Goal: Feedback & Contribution: Leave review/rating

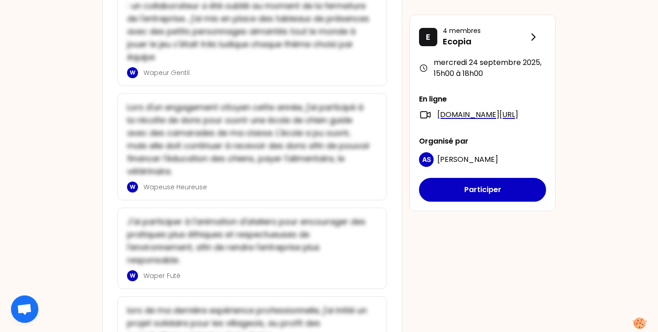
scroll to position [2145, 0]
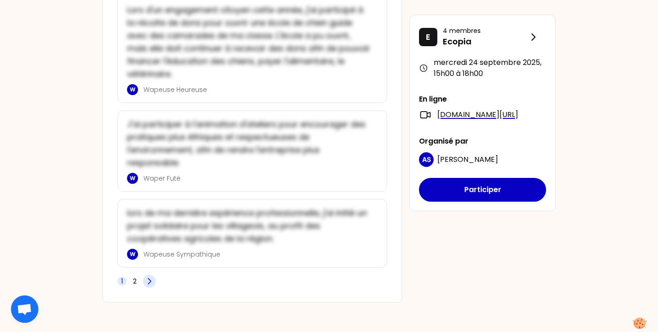
click at [149, 284] on icon at bounding box center [149, 281] width 9 height 9
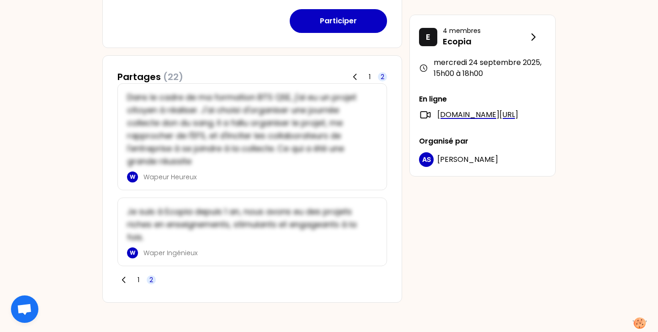
scroll to position [396, 0]
click at [122, 278] on icon at bounding box center [123, 280] width 9 height 9
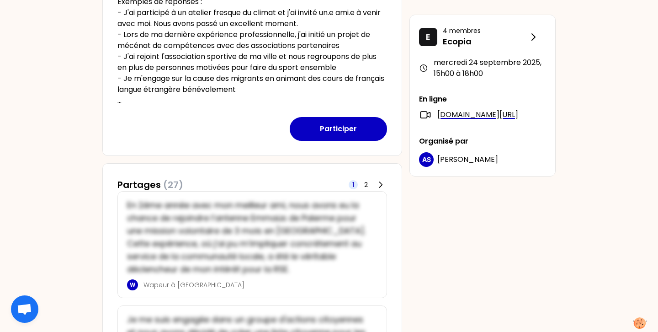
scroll to position [289, 0]
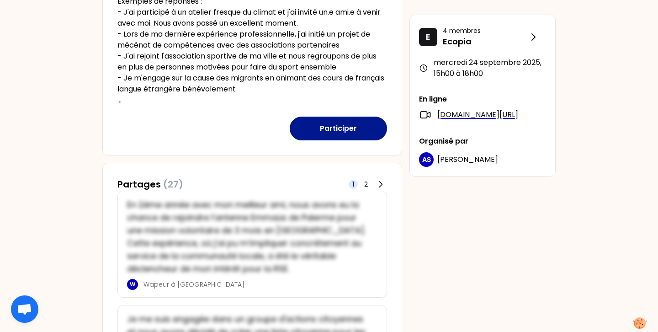
click at [318, 128] on button "Participer" at bounding box center [338, 129] width 97 height 24
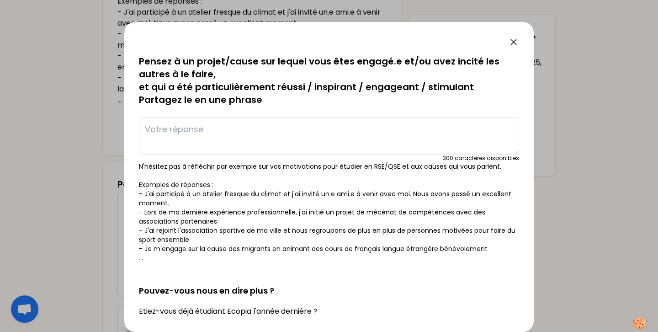
click at [191, 126] on textarea at bounding box center [329, 135] width 380 height 37
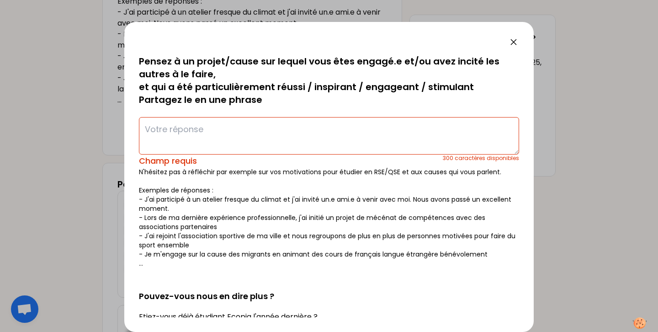
click at [249, 181] on p "N'hésitez pas à réfléchir par exemple sur vos motivations pour étudier en RSE/Q…" at bounding box center [329, 217] width 380 height 101
drag, startPoint x: 144, startPoint y: 215, endPoint x: 321, endPoint y: 221, distance: 176.5
click at [321, 221] on p "N'hésitez pas à réfléchir par exemple sur vos motivations pour étudier en RSE/Q…" at bounding box center [329, 217] width 380 height 101
drag, startPoint x: 359, startPoint y: 216, endPoint x: 431, endPoint y: 230, distance: 73.2
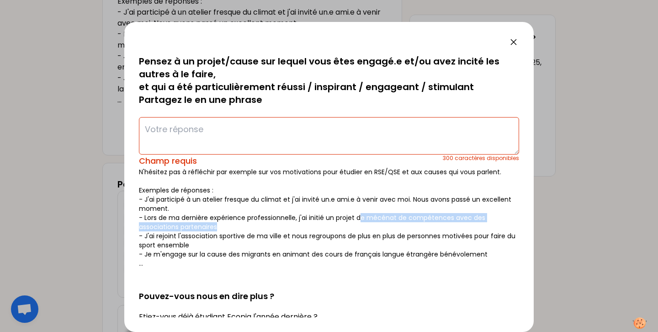
click at [431, 231] on p "N'hésitez pas à réfléchir par exemple sur vos motivations pour étudier en RSE/Q…" at bounding box center [329, 217] width 380 height 101
click at [212, 239] on p "N'hésitez pas à réfléchir par exemple sur vos motivations pour étudier en RSE/Q…" at bounding box center [329, 217] width 380 height 101
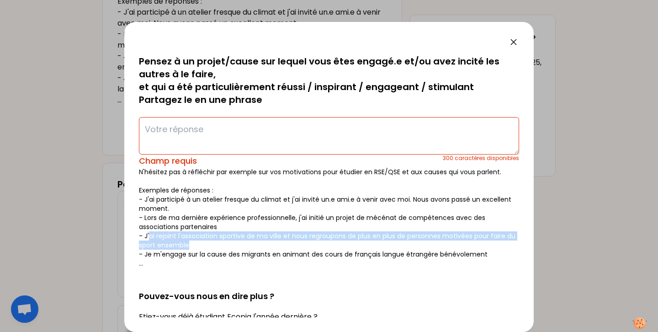
drag, startPoint x: 149, startPoint y: 235, endPoint x: 282, endPoint y: 246, distance: 133.5
click at [282, 246] on p "N'hésitez pas à réfléchir par exemple sur vos motivations pour étudier en RSE/Q…" at bounding box center [329, 217] width 380 height 101
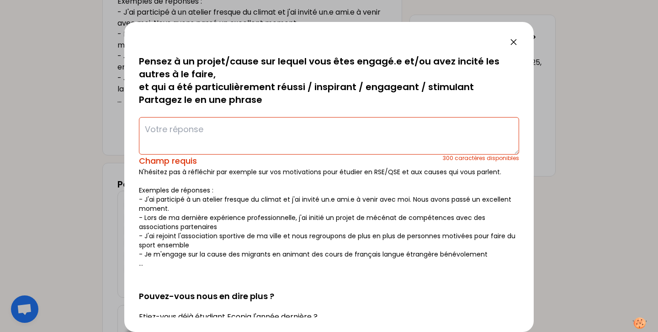
click at [229, 253] on p "N'hésitez pas à réfléchir par exemple sur vos motivations pour étudier en RSE/Q…" at bounding box center [329, 217] width 380 height 101
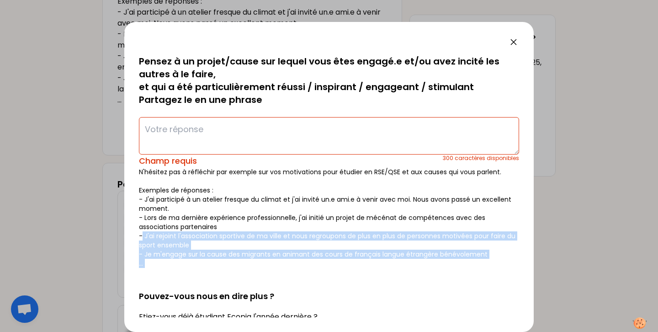
drag, startPoint x: 143, startPoint y: 237, endPoint x: 261, endPoint y: 268, distance: 122.0
click at [261, 268] on form "sauvegardé Pensez à un projet/cause sur lequel vous êtes engagé.e et/ou avez in…" at bounding box center [329, 270] width 380 height 431
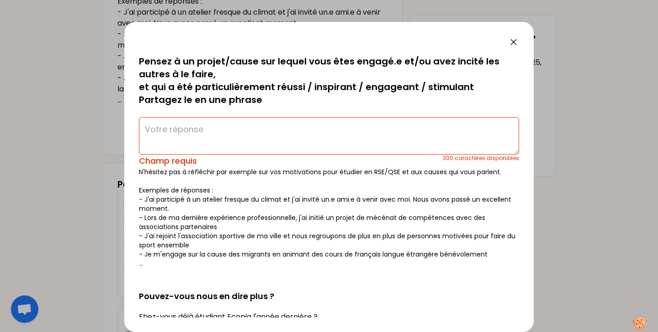
click at [208, 135] on textarea at bounding box center [329, 135] width 380 height 37
click at [211, 129] on textarea at bounding box center [329, 135] width 380 height 37
type textarea "J"
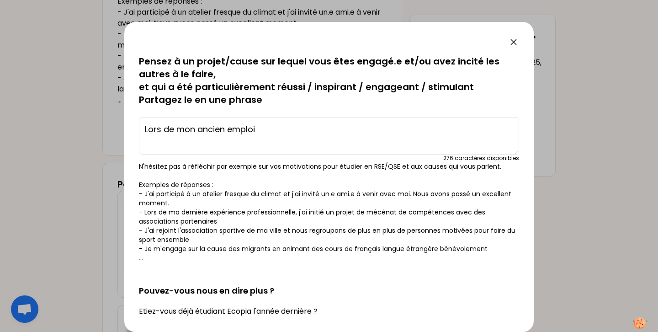
type textarea "Lors de mon ancien emploi"
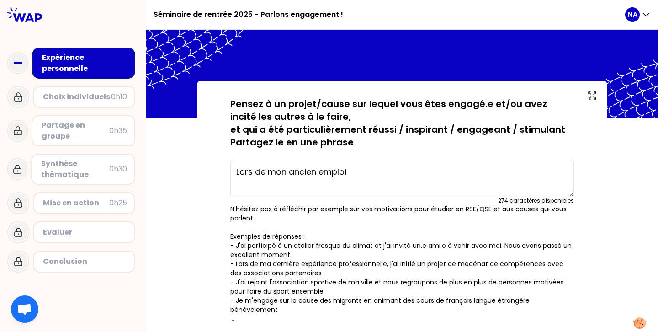
click at [355, 168] on textarea "Lors de mon ancien emploi" at bounding box center [402, 178] width 344 height 37
click at [366, 171] on textarea "Lors de mon ancien emploi" at bounding box center [402, 178] width 344 height 37
click at [508, 171] on textarea "Lors de mon ancien emploi j'ai pu former certains nouveaux au metier" at bounding box center [402, 178] width 344 height 37
click at [526, 164] on textarea "Lors de mon ancien emploi j'ai pu former certains nouveaux au metier" at bounding box center [402, 178] width 344 height 37
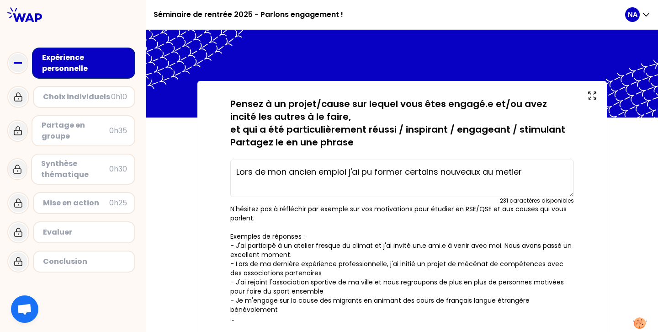
click at [510, 165] on textarea "Lors de mon ancien emploi j'ai pu former certains nouveaux au metier" at bounding box center [402, 178] width 344 height 37
click at [508, 170] on textarea "Lors de mon ancien emploi j'ai pu former certains nouveaux au metier" at bounding box center [402, 178] width 344 height 37
click at [520, 166] on textarea "Lors de mon ancien emploi j'ai pu former certains nouveaux au metier" at bounding box center [402, 178] width 344 height 37
click at [538, 174] on textarea "Lors de mon ancien emploi j'ai pu former certains nouveaux au metier" at bounding box center [402, 178] width 344 height 37
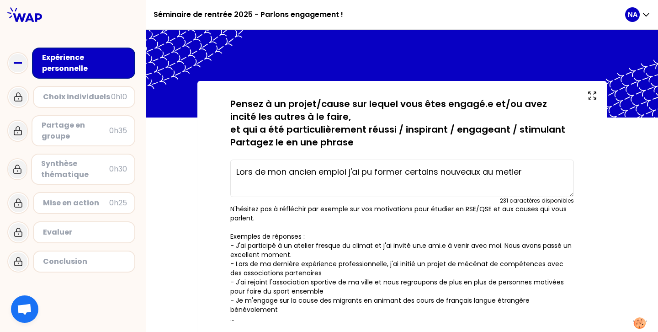
click at [510, 170] on textarea "Lors de mon ancien emploi j'ai pu former certains nouveaux au metier" at bounding box center [402, 178] width 344 height 37
click at [544, 179] on textarea "Lors de mon ancien emploi j'ai pu former certains nouveaux au métier" at bounding box center [402, 178] width 344 height 37
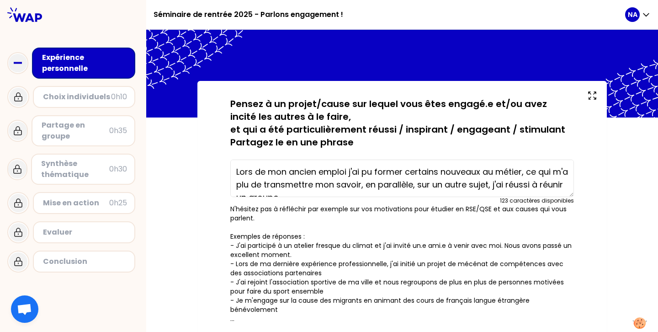
scroll to position [13, 0]
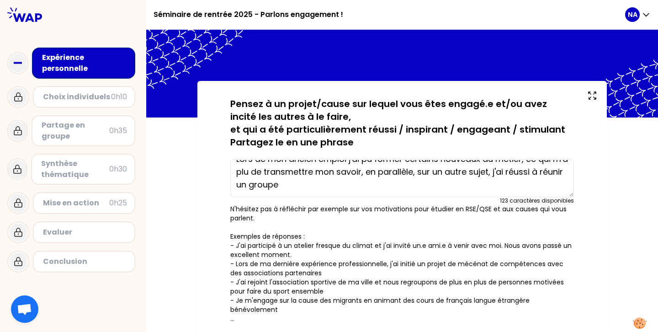
click at [275, 185] on textarea "Lors de mon ancien emploi j'ai pu former certains nouveaux au métier, ce qui m'…" at bounding box center [402, 178] width 344 height 37
click at [347, 185] on textarea "Lors de mon ancien emploi j'ai pu former certains nouveaux au métier, ce qui m'…" at bounding box center [402, 178] width 344 height 37
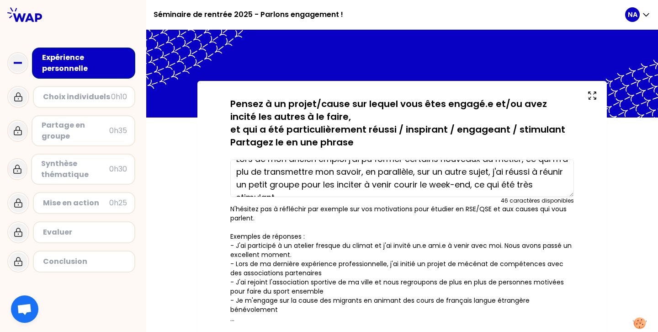
scroll to position [26, 0]
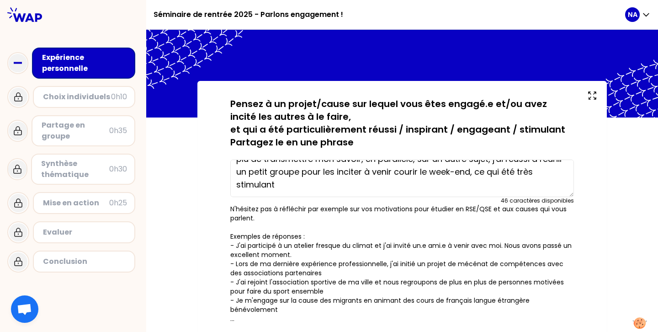
click at [326, 173] on textarea "Lors de mon ancien emploi j'ai pu former certains nouveaux au métier, ce qui m'…" at bounding box center [402, 178] width 344 height 37
click at [344, 174] on textarea "Lors de mon ancien emploi j'ai pu former certains nouveaux au métier, ce qui m'…" at bounding box center [402, 178] width 344 height 37
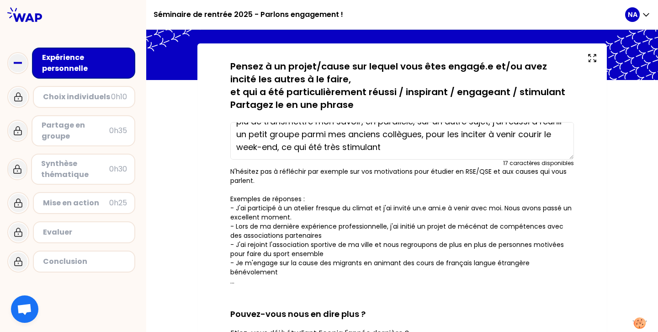
scroll to position [24, 0]
click at [351, 148] on textarea "Lors de mon ancien emploi j'ai pu former certains nouveaux au métier, ce qui m'…" at bounding box center [402, 140] width 344 height 37
click at [440, 150] on textarea "Lors de mon ancien emploi j'ai pu former certains nouveaux au métier, ce qui m'…" at bounding box center [402, 140] width 344 height 37
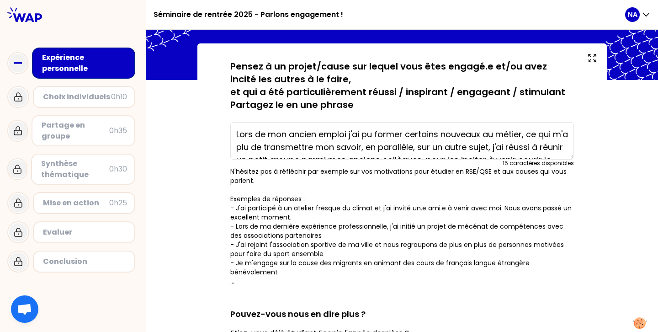
drag, startPoint x: 440, startPoint y: 150, endPoint x: 238, endPoint y: 127, distance: 203.4
click at [238, 127] on textarea "Lors de mon ancien emploi j'ai pu former certains nouveaux au métier, ce qui m'…" at bounding box center [402, 140] width 344 height 37
paste textarea ", j'ai pu former certains nouveaux au métier, ce qui m'a plu de transmettre mon…"
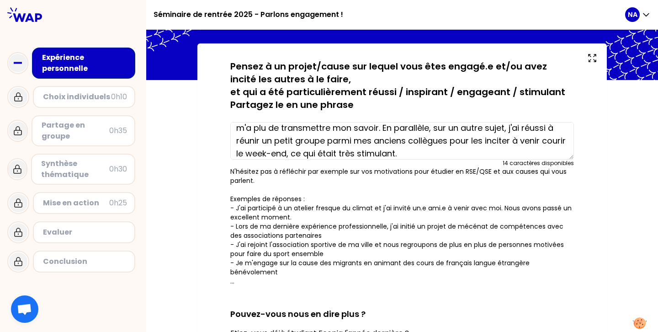
click at [246, 153] on textarea "Lors de mon ancien emploi, j'ai pu former certains nouveaux au métier, ce qui m…" at bounding box center [402, 140] width 344 height 37
click at [405, 153] on textarea "Lors de mon ancien emploi, j'ai pu former certains nouveaux au métier, ce qui m…" at bounding box center [402, 140] width 344 height 37
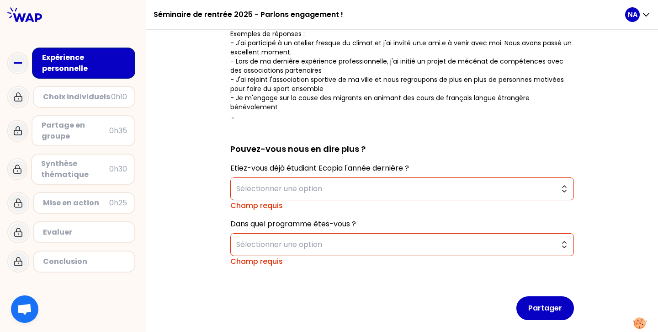
scroll to position [217, 0]
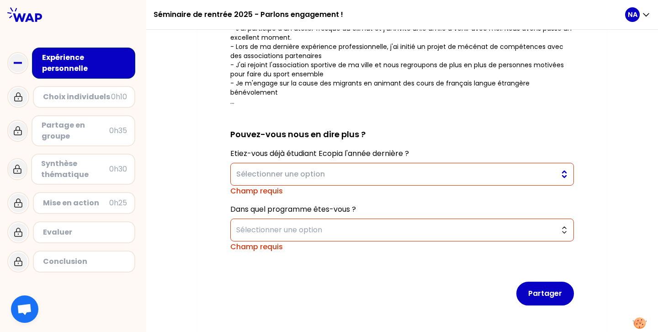
type textarea "Lors de mon ancien emploi, j'ai pu former certains nouveaux au métier, ce qui m…"
click at [314, 174] on span "Sélectionner une option" at bounding box center [395, 174] width 319 height 11
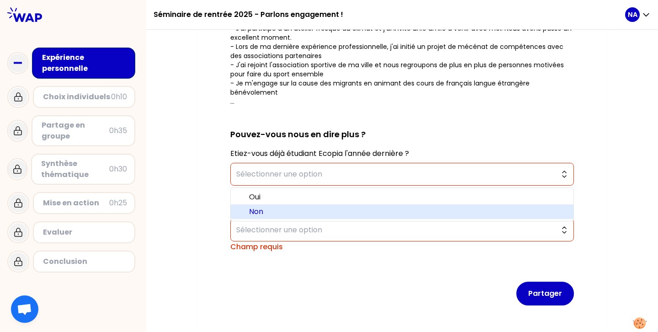
click at [277, 210] on span "Non" at bounding box center [407, 211] width 317 height 11
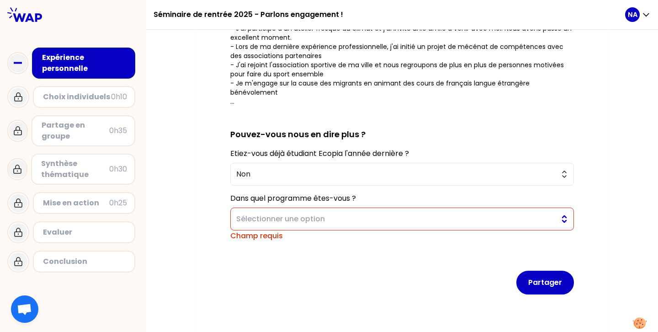
click at [311, 220] on span "Sélectionner une option" at bounding box center [395, 218] width 319 height 11
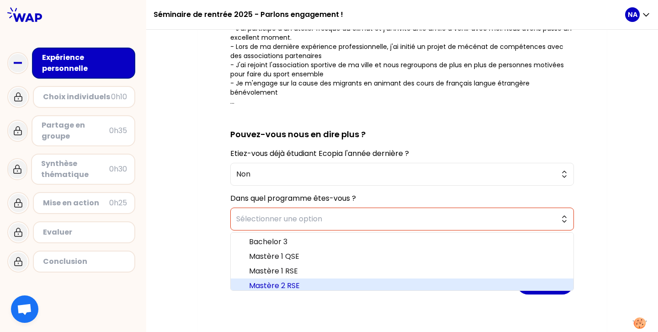
scroll to position [5, 0]
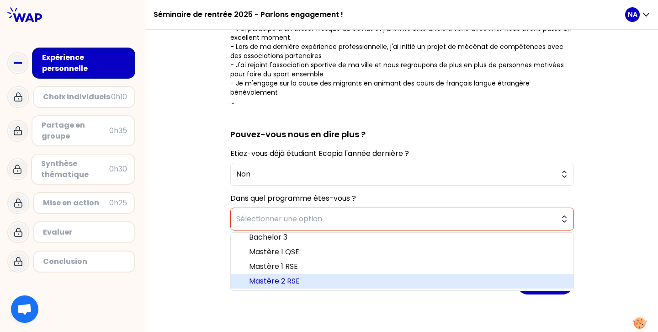
click at [296, 283] on span "Mastère 2 RSE" at bounding box center [407, 281] width 317 height 11
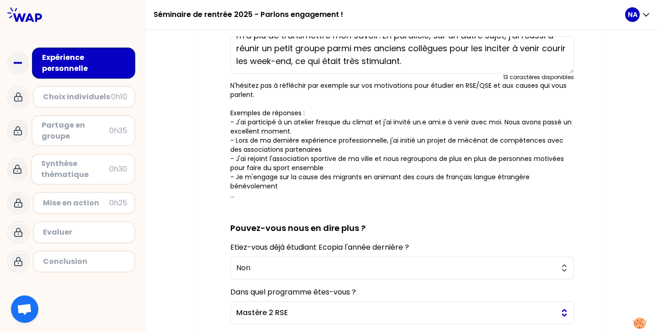
scroll to position [224, 0]
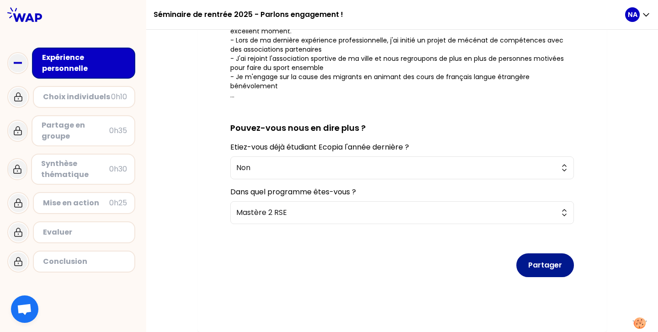
click at [548, 267] on button "Partager" at bounding box center [546, 265] width 58 height 24
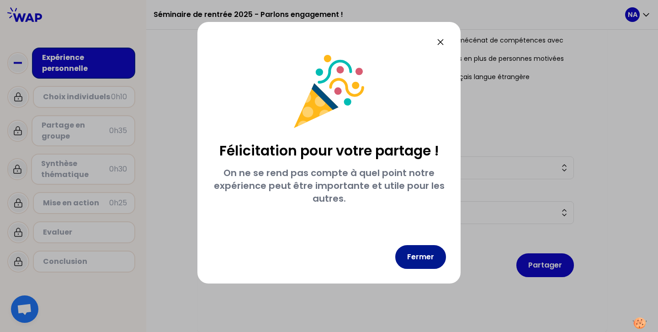
click at [425, 260] on button "Fermer" at bounding box center [420, 257] width 51 height 24
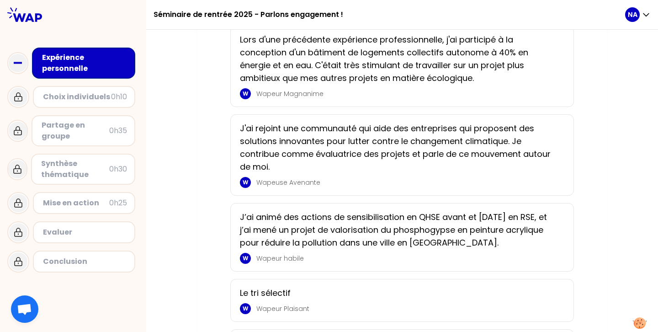
scroll to position [798, 0]
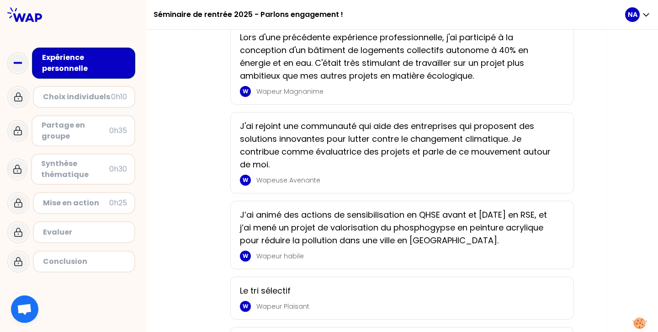
click at [316, 185] on p "Wapeuse Avenante" at bounding box center [407, 180] width 303 height 9
click at [374, 171] on p "J'ai rejoint une communauté qui aide des entreprises qui proposent des solution…" at bounding box center [399, 145] width 319 height 51
click at [389, 160] on p "J'ai rejoint une communauté qui aide des entreprises qui proposent des solution…" at bounding box center [399, 145] width 319 height 51
click at [371, 185] on p "Wapeuse Avenante" at bounding box center [407, 180] width 303 height 9
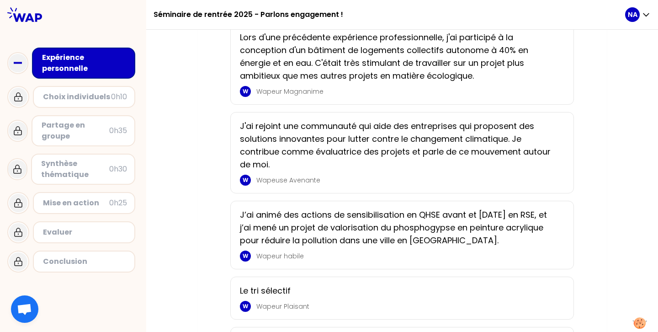
click at [371, 185] on p "Wapeuse Avenante" at bounding box center [407, 180] width 303 height 9
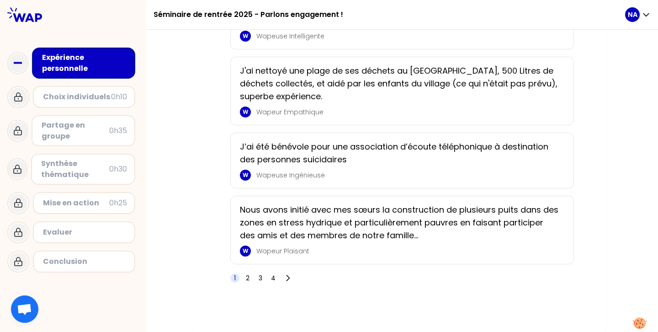
scroll to position [1587, 0]
click at [248, 278] on span "2" at bounding box center [248, 277] width 4 height 9
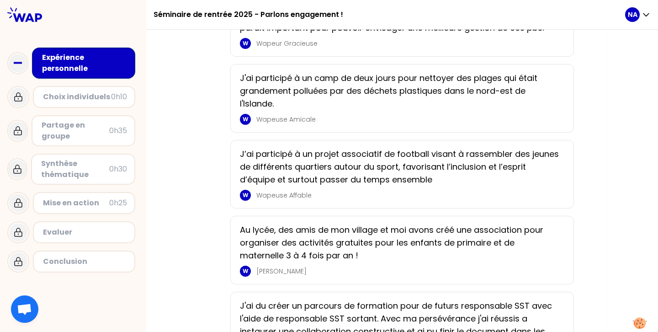
scroll to position [496, 0]
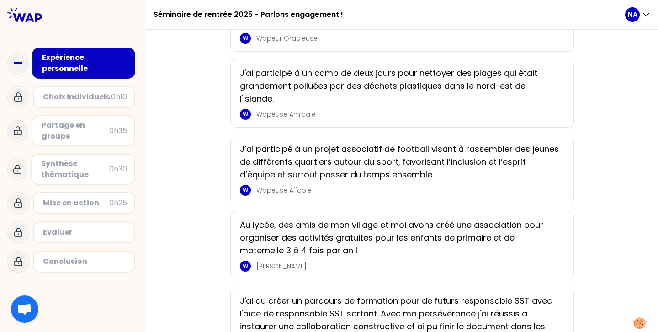
click at [352, 169] on p "J’ai participé à un projet associatif de football visant à rassembler des jeune…" at bounding box center [399, 162] width 319 height 38
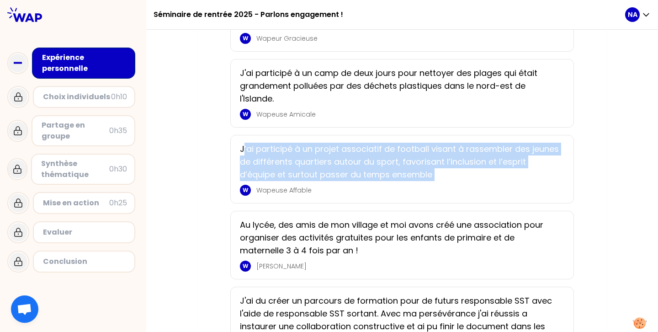
click at [352, 169] on p "J’ai participé à un projet associatif de football visant à rassembler des jeune…" at bounding box center [399, 162] width 319 height 38
click at [325, 193] on p "Wapeuse Affable" at bounding box center [407, 190] width 303 height 9
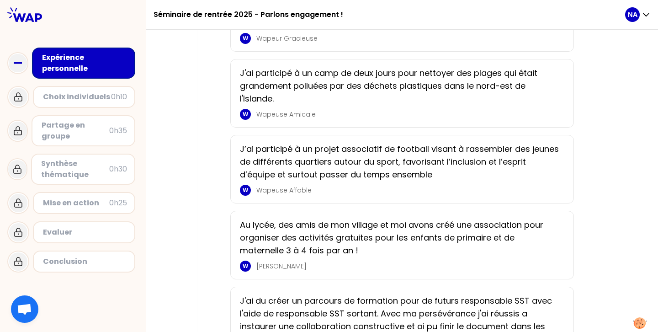
click at [294, 192] on p "Wapeuse Affable" at bounding box center [407, 190] width 303 height 9
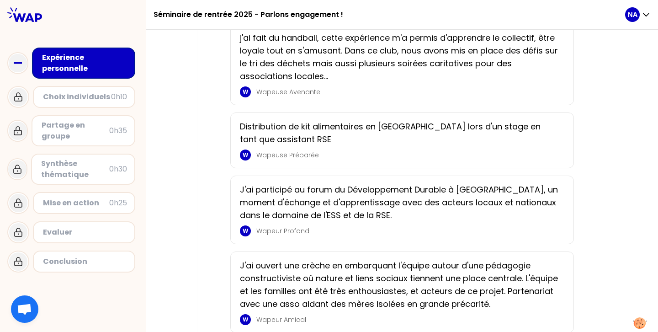
scroll to position [1524, 0]
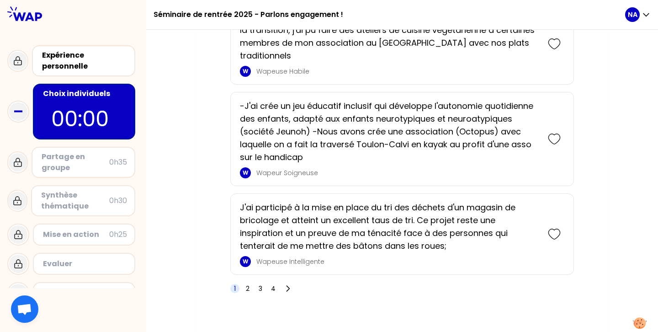
scroll to position [1610, 0]
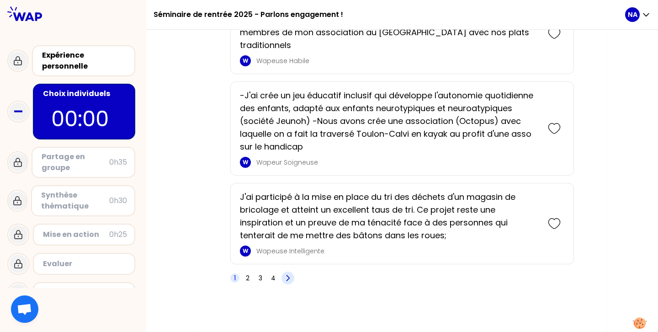
click at [288, 279] on icon at bounding box center [288, 277] width 3 height 5
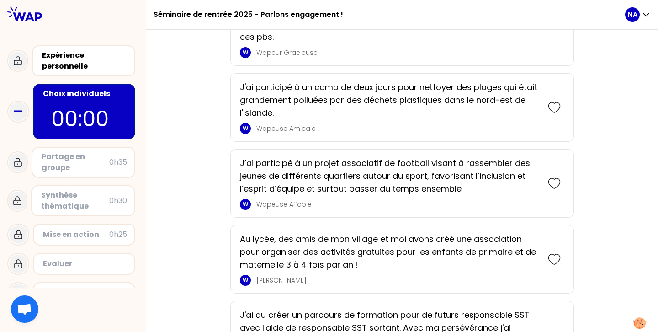
scroll to position [697, 0]
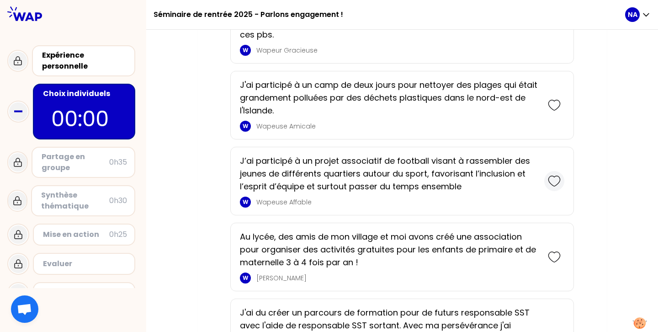
click at [553, 180] on icon at bounding box center [554, 181] width 13 height 13
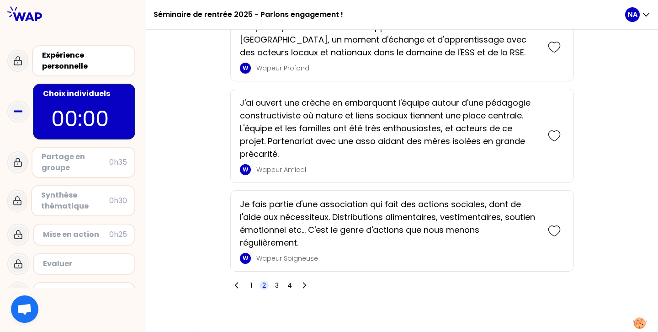
scroll to position [1576, 0]
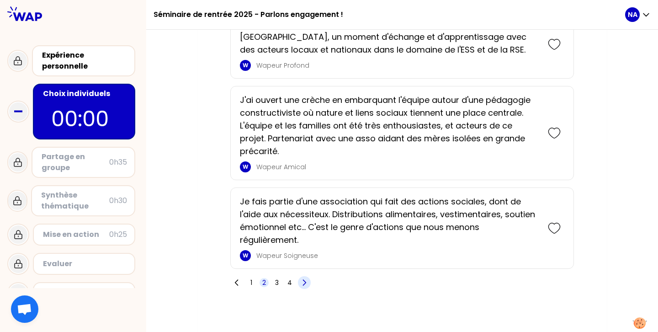
click at [302, 281] on icon at bounding box center [304, 282] width 9 height 9
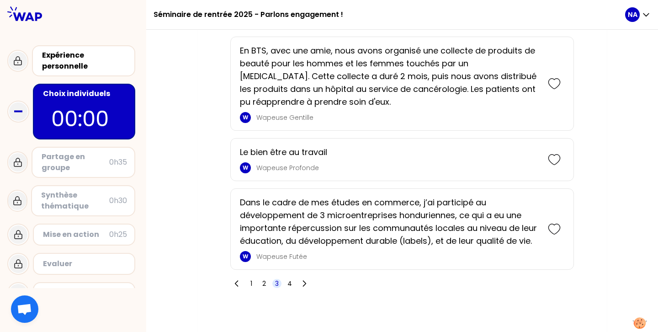
scroll to position [1619, 0]
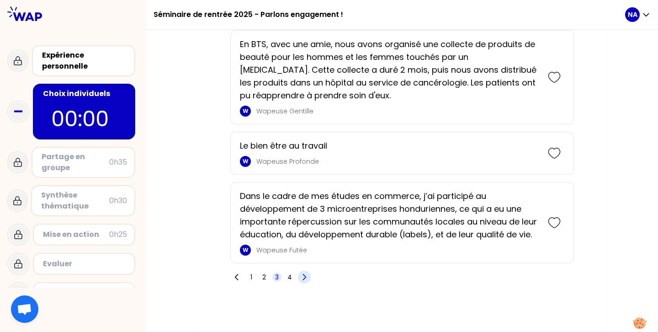
click at [309, 278] on span at bounding box center [304, 277] width 13 height 13
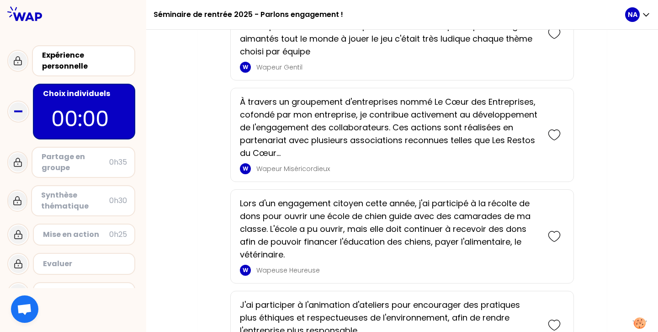
scroll to position [579, 0]
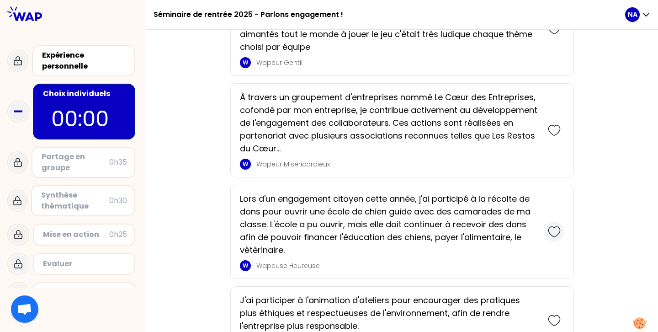
click at [555, 232] on icon at bounding box center [554, 231] width 13 height 13
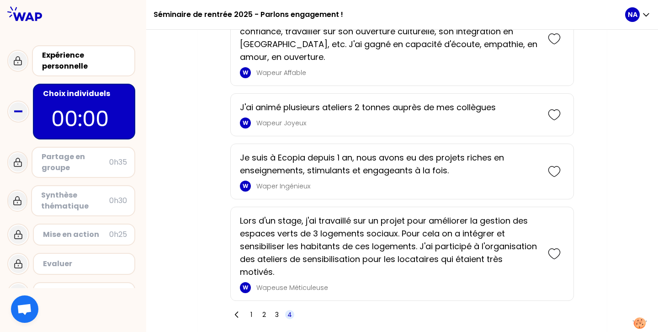
scroll to position [1582, 0]
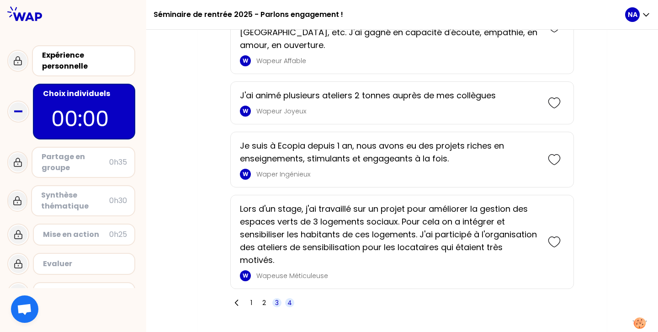
click at [274, 298] on span "3" at bounding box center [276, 302] width 9 height 9
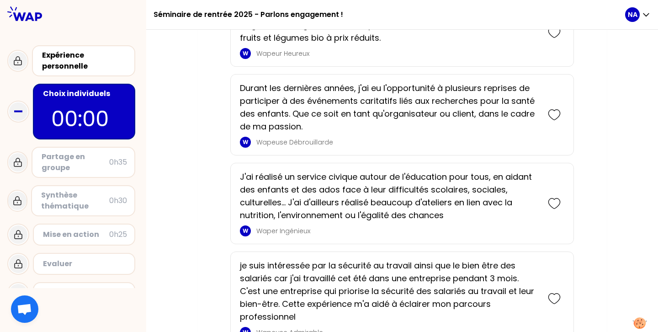
scroll to position [1171, 0]
click at [548, 200] on icon at bounding box center [554, 203] width 13 height 13
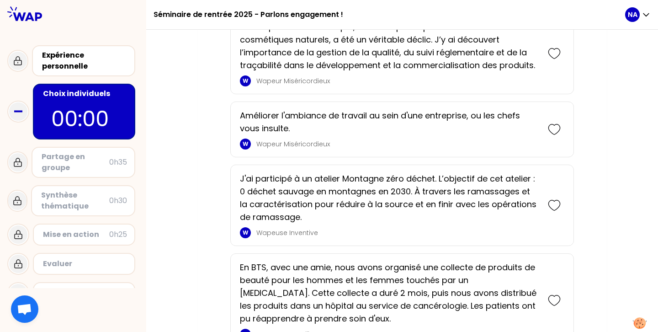
scroll to position [1603, 0]
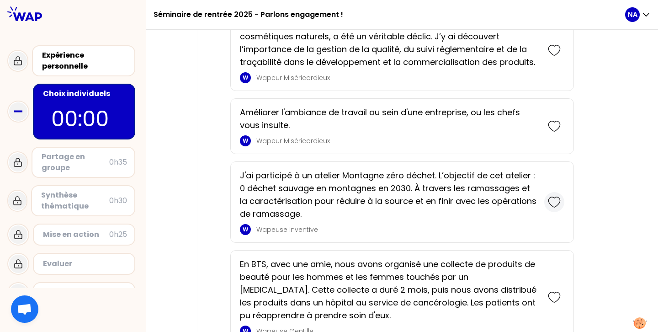
click at [556, 207] on icon at bounding box center [554, 202] width 13 height 13
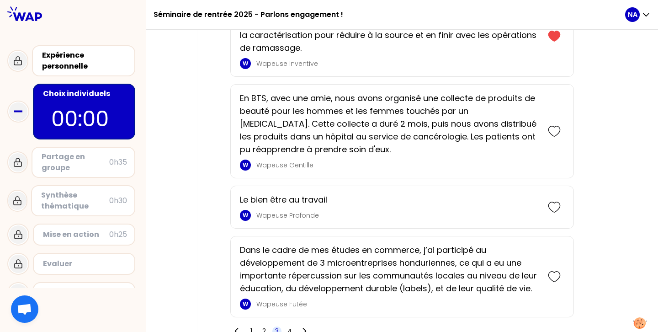
scroll to position [1911, 0]
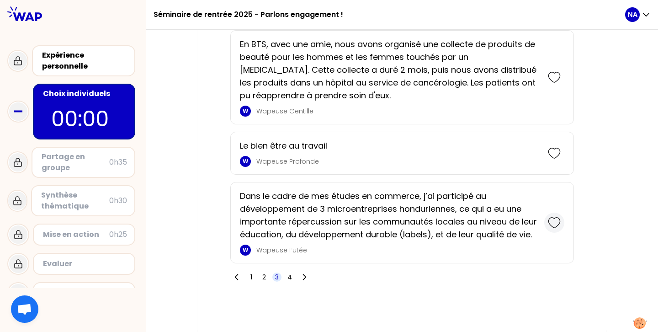
click at [549, 221] on icon at bounding box center [554, 222] width 13 height 13
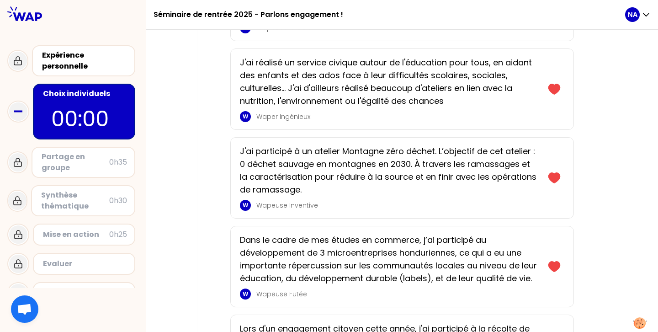
scroll to position [357, 0]
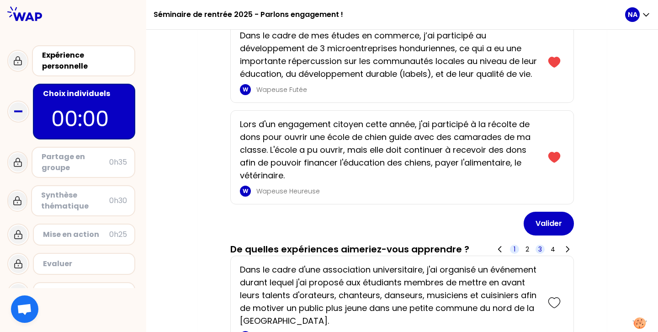
click at [512, 248] on span "1" at bounding box center [514, 249] width 9 height 9
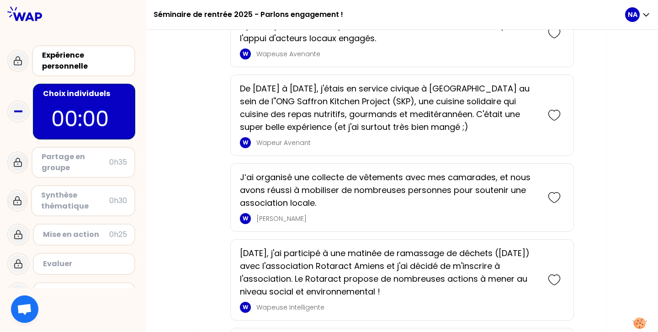
scroll to position [1590, 0]
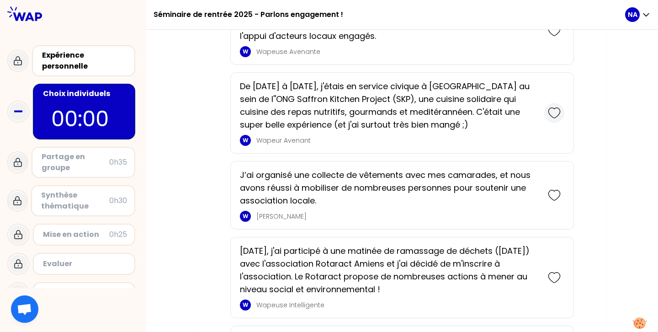
click at [553, 113] on icon at bounding box center [554, 113] width 13 height 13
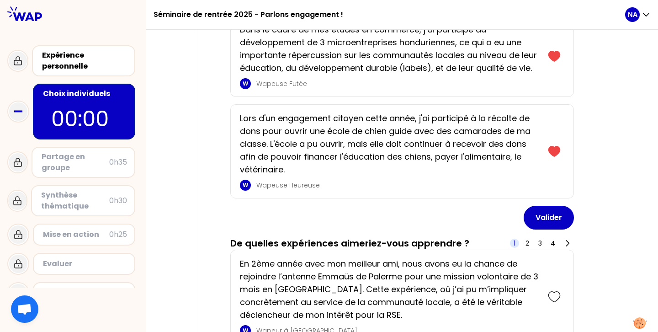
scroll to position [468, 0]
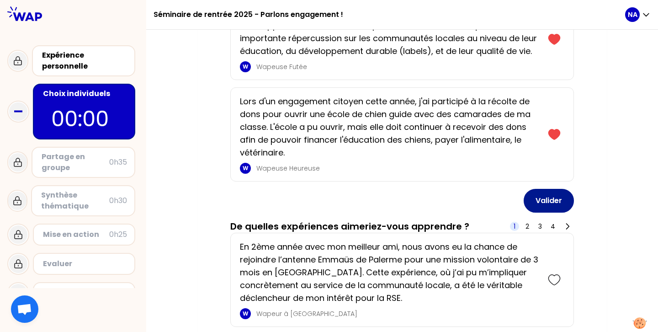
click at [547, 204] on button "Valider" at bounding box center [549, 201] width 50 height 24
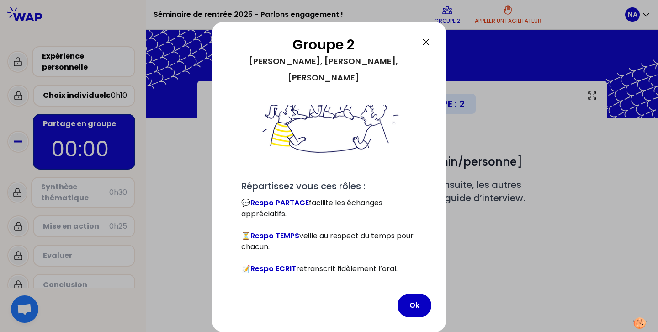
scroll to position [80, 0]
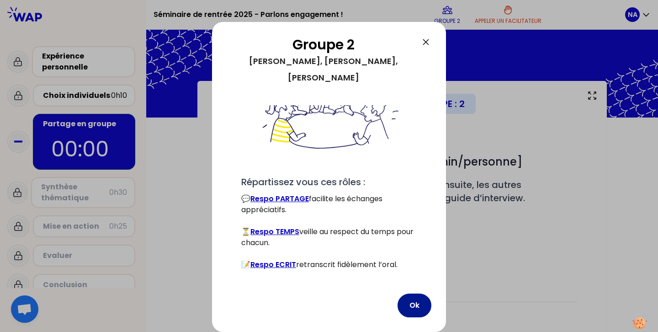
click at [407, 299] on button "Ok" at bounding box center [415, 305] width 34 height 24
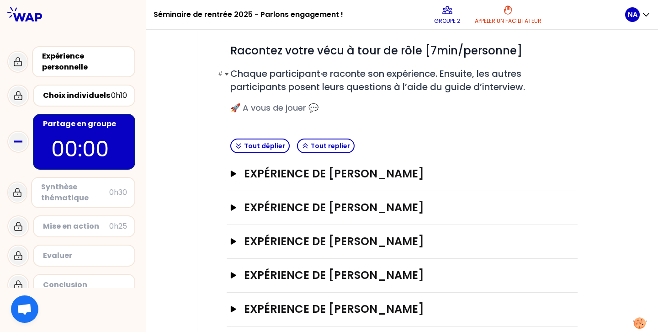
scroll to position [112, 0]
click at [236, 174] on icon "button" at bounding box center [233, 173] width 7 height 6
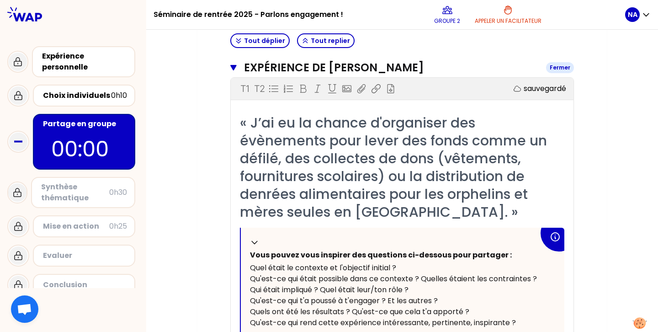
scroll to position [230, 0]
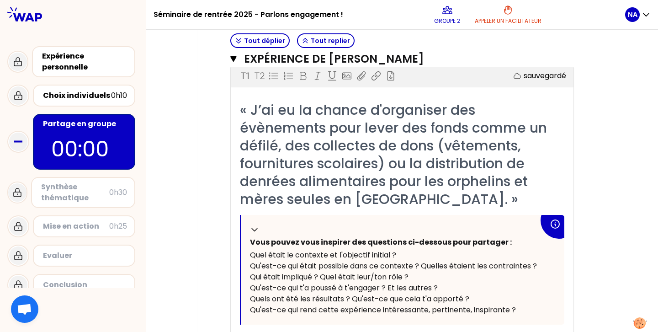
click at [320, 208] on div "« J’ai eu la chance d'organiser des évènements pour lever des fonds comme un dé…" at bounding box center [402, 154] width 325 height 107
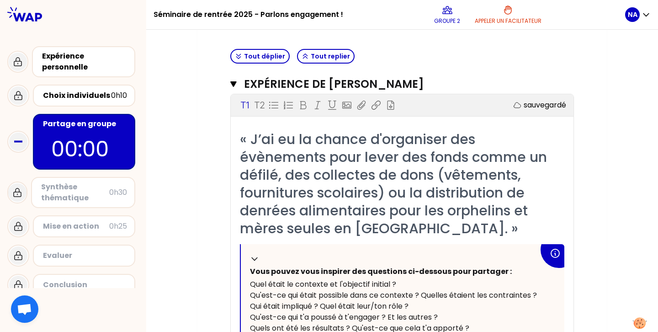
scroll to position [201, 0]
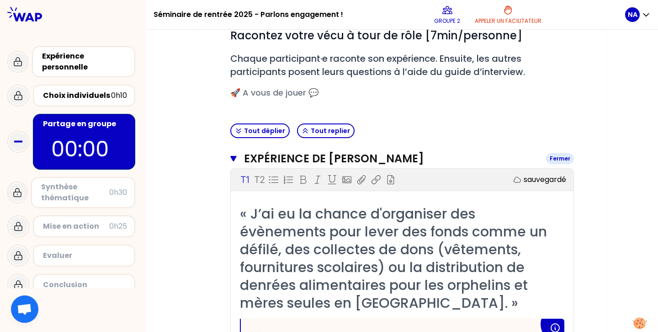
click at [237, 156] on button "Expérience de [PERSON_NAME] Fermer" at bounding box center [402, 158] width 344 height 15
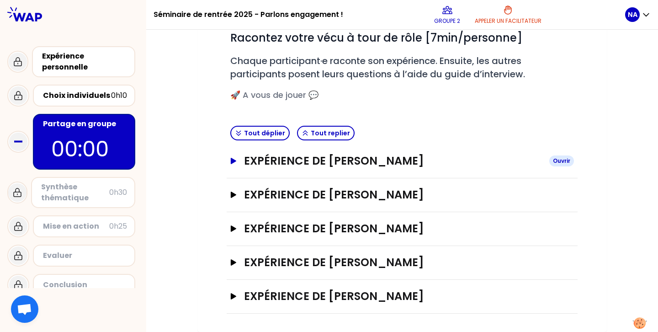
scroll to position [123, 0]
click at [235, 192] on icon "button" at bounding box center [233, 195] width 7 height 6
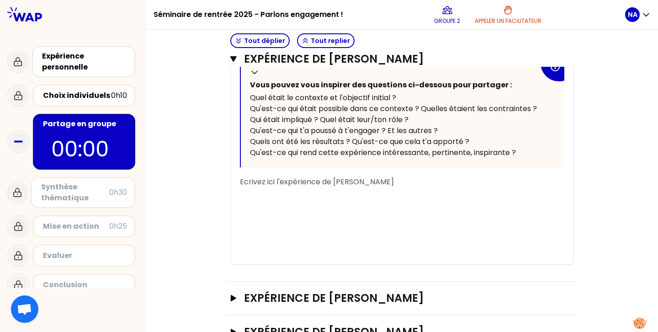
scroll to position [429, 0]
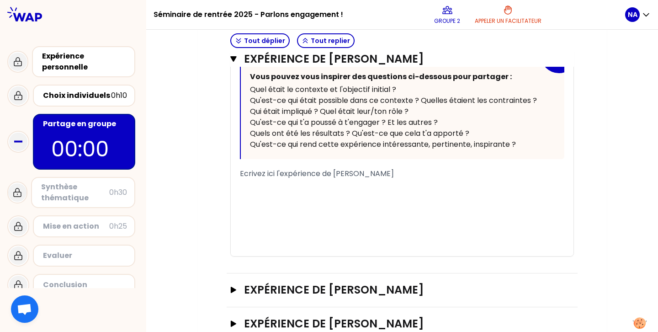
click at [277, 184] on div "﻿" at bounding box center [402, 184] width 325 height 11
click at [175, 155] on div "Mon numéro de groupe : 2 Objectifs # Racontez votre vécu à tour de rôle [7min/p…" at bounding box center [402, 22] width 512 height 741
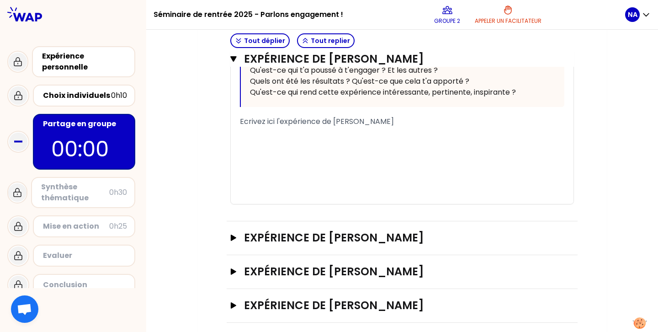
scroll to position [490, 0]
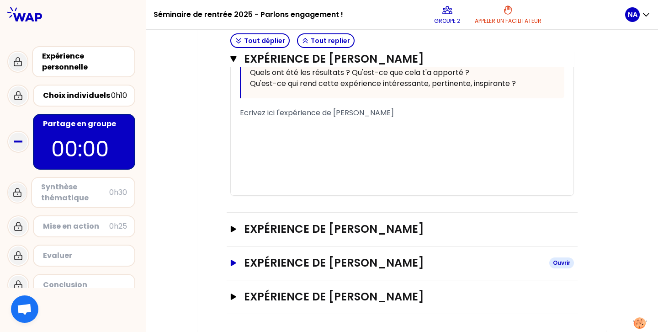
click at [234, 261] on icon "button" at bounding box center [233, 263] width 7 height 6
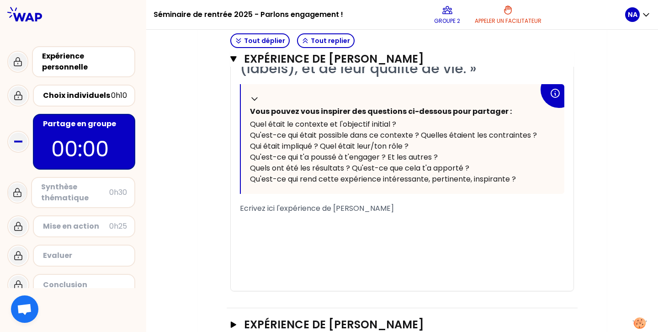
scroll to position [874, 0]
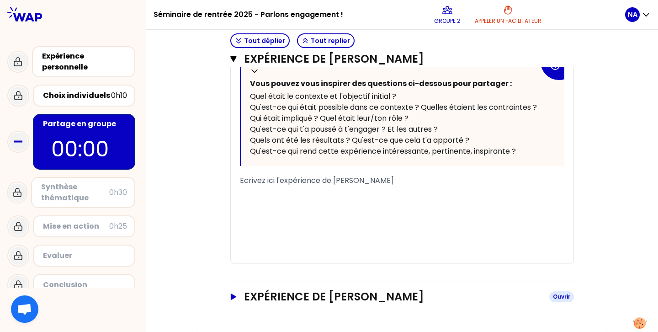
click at [230, 294] on icon "button" at bounding box center [233, 296] width 7 height 6
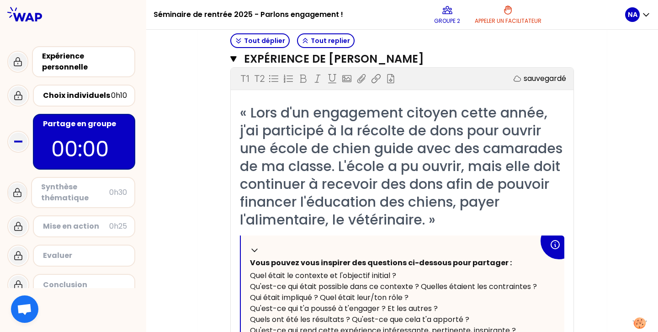
scroll to position [1115, 0]
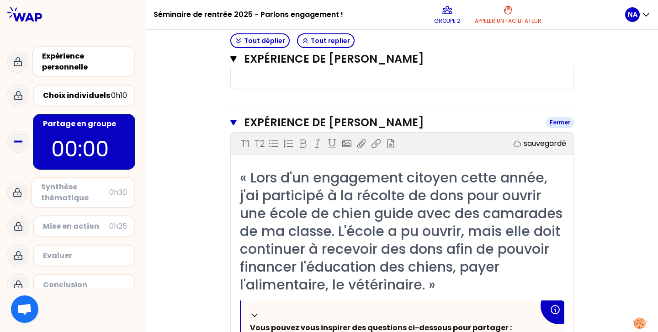
click at [233, 122] on icon "button" at bounding box center [233, 122] width 6 height 5
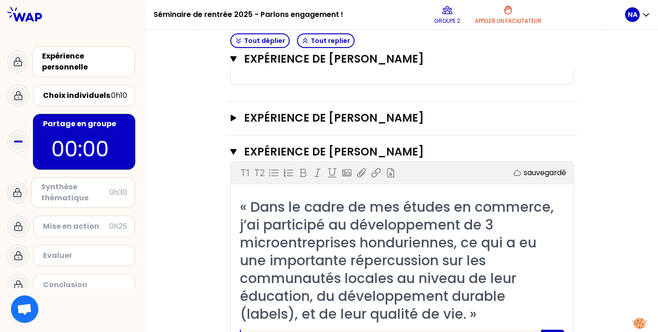
scroll to position [575, 0]
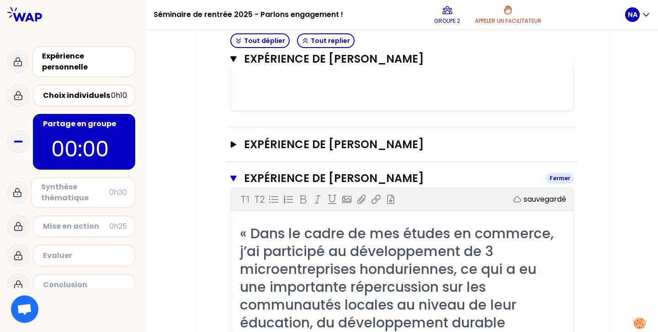
click at [230, 176] on icon "button" at bounding box center [233, 178] width 6 height 5
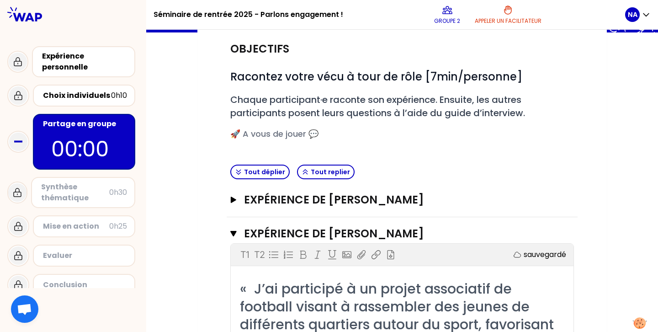
scroll to position [91, 0]
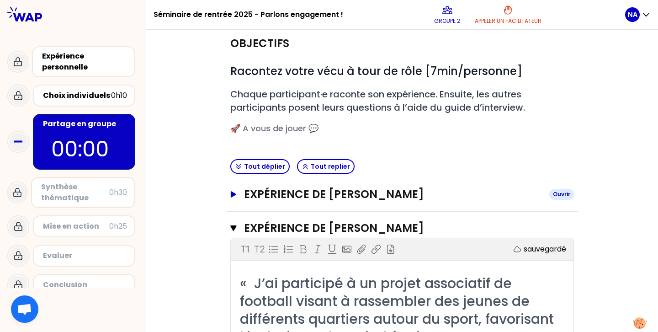
click at [234, 192] on icon "button" at bounding box center [233, 194] width 7 height 6
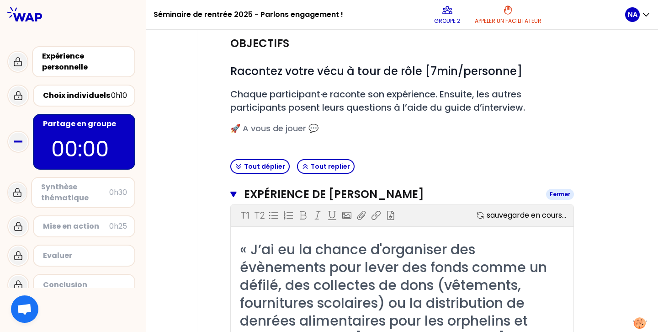
click at [234, 192] on icon "button" at bounding box center [233, 194] width 6 height 5
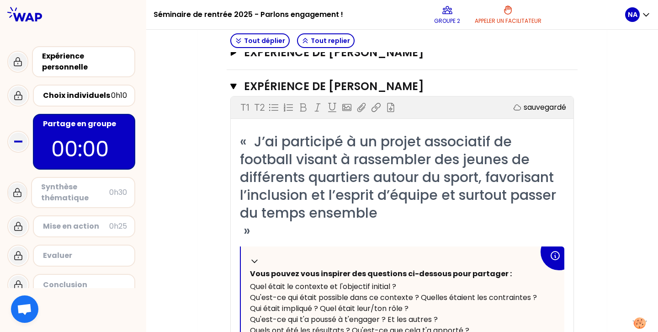
scroll to position [230, 0]
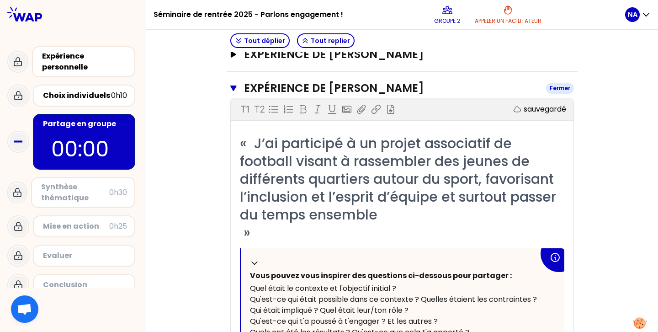
click at [236, 87] on icon "button" at bounding box center [233, 88] width 6 height 7
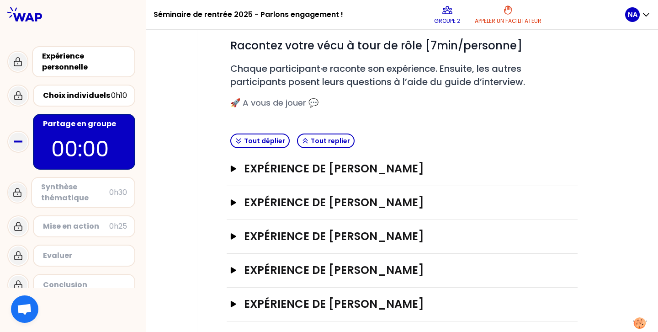
scroll to position [123, 0]
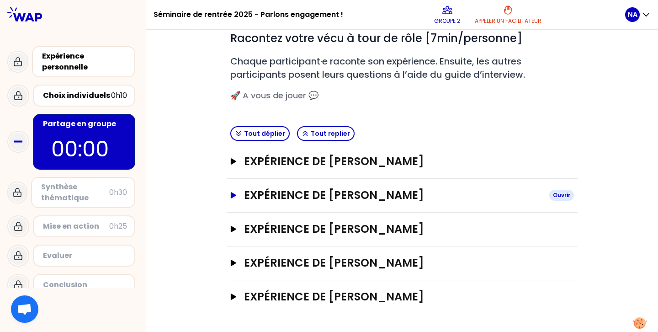
click at [236, 194] on icon "button" at bounding box center [233, 195] width 5 height 6
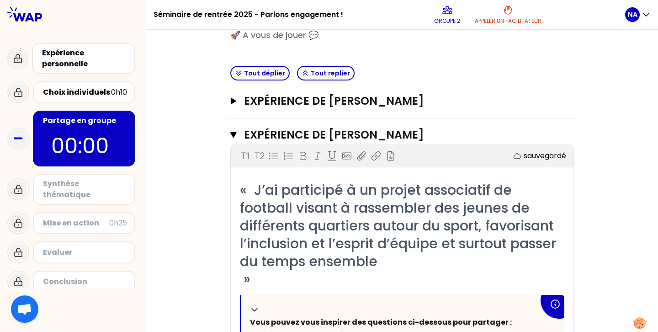
scroll to position [10, 0]
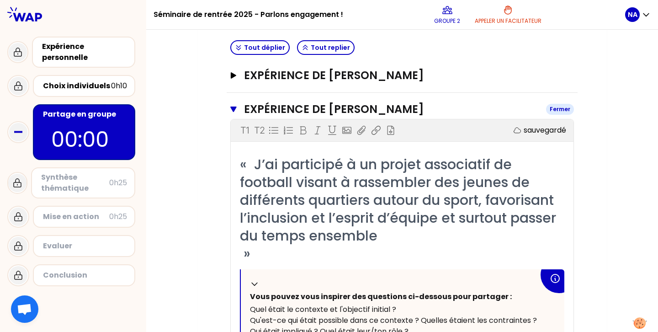
click at [238, 111] on button "Expérience de [PERSON_NAME] Fermer" at bounding box center [402, 109] width 344 height 15
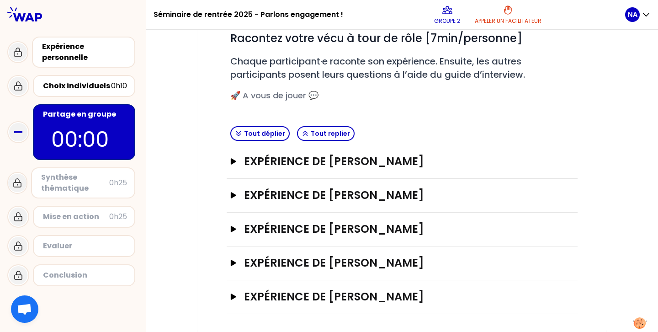
click at [229, 266] on div "Expérience de [PERSON_NAME]" at bounding box center [402, 263] width 351 height 34
click at [233, 266] on button "Expérience de [PERSON_NAME]" at bounding box center [402, 263] width 344 height 15
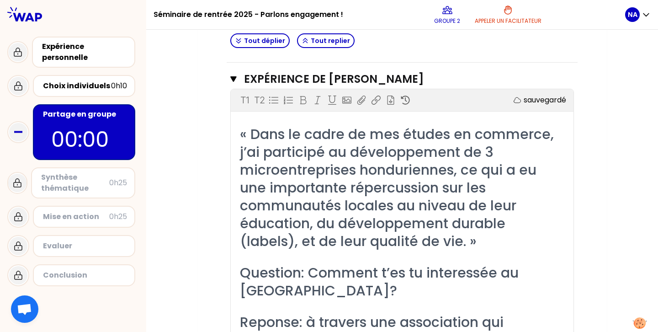
scroll to position [300, 0]
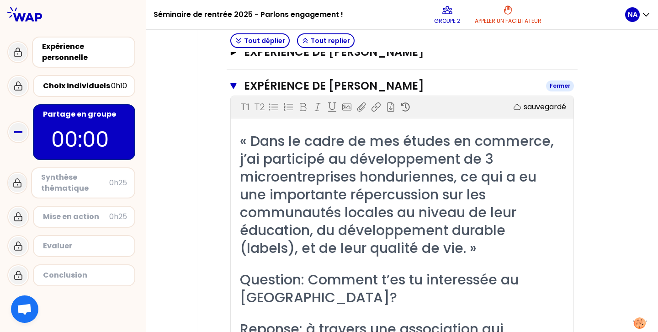
click at [232, 85] on icon "button" at bounding box center [233, 85] width 6 height 5
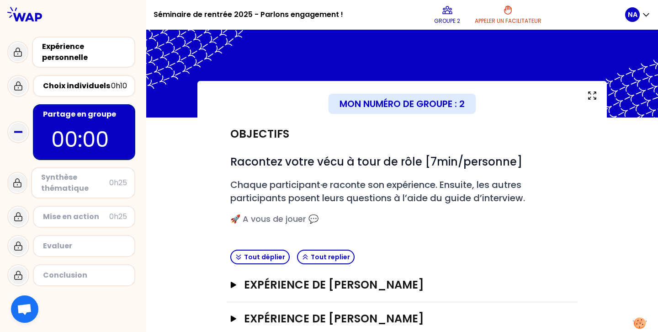
scroll to position [123, 0]
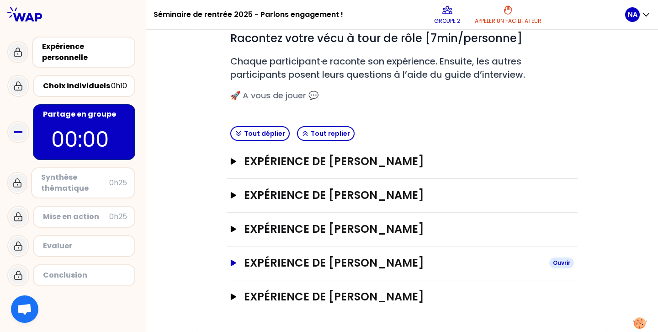
click at [232, 261] on icon "button" at bounding box center [233, 263] width 5 height 6
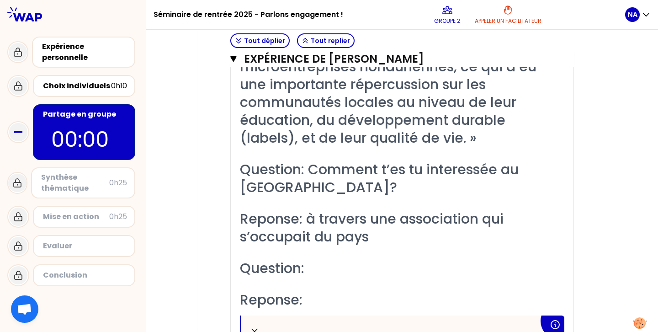
scroll to position [412, 0]
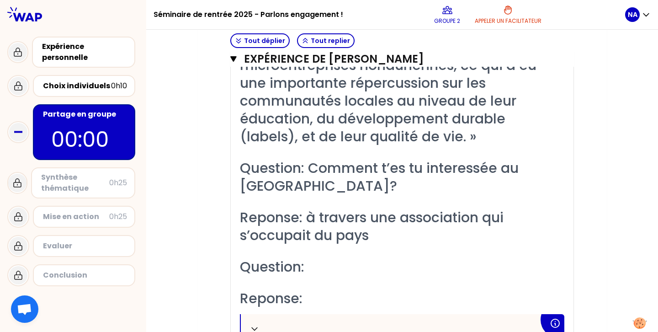
click at [220, 159] on div "Objectifs # Racontez votre vécu à tour de rôle [7min/personne] # Chaque partici…" at bounding box center [402, 139] width 373 height 866
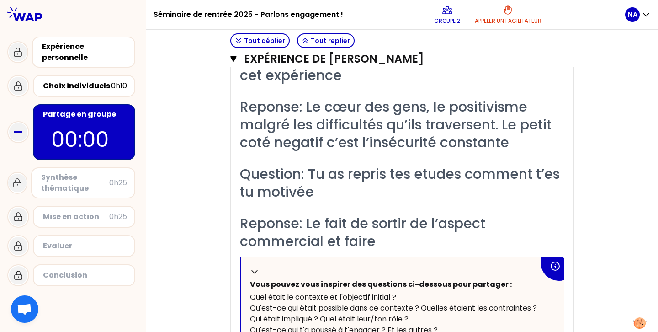
scroll to position [822, 0]
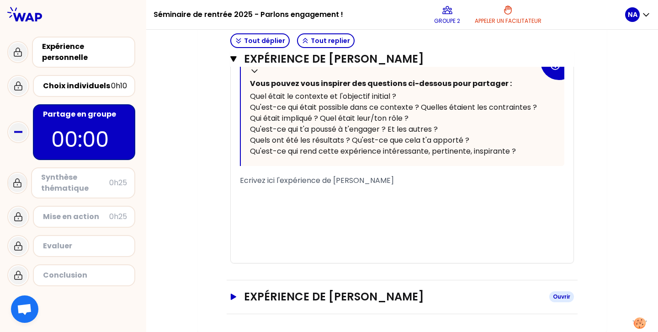
click at [230, 295] on icon "button" at bounding box center [233, 296] width 7 height 6
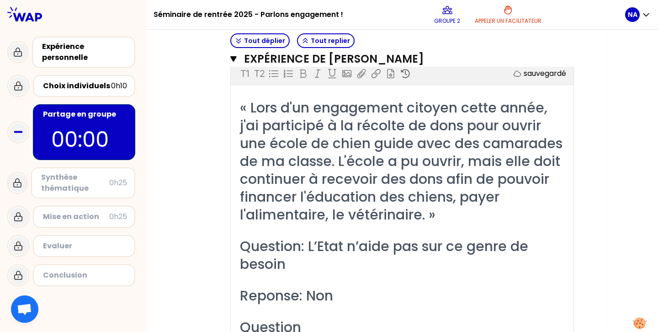
scroll to position [841, 0]
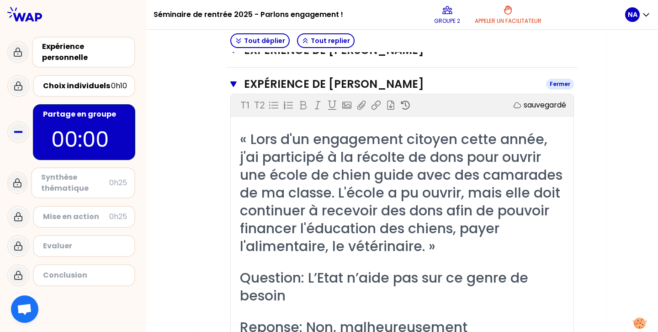
click at [237, 91] on button "Expérience de [PERSON_NAME] Fermer" at bounding box center [402, 84] width 344 height 15
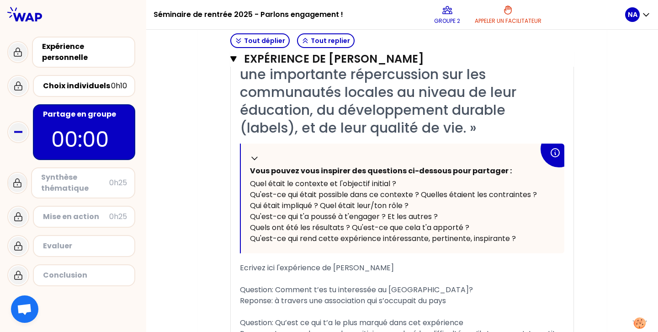
scroll to position [416, 0]
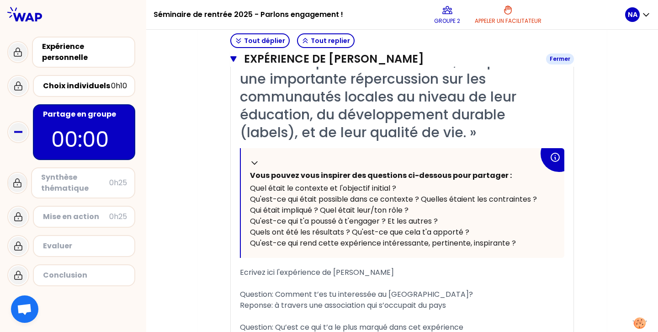
click at [231, 56] on icon "button" at bounding box center [233, 58] width 6 height 7
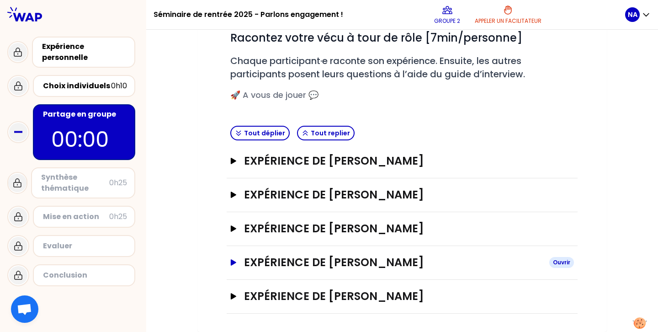
scroll to position [123, 0]
click at [233, 196] on icon "button" at bounding box center [233, 195] width 5 height 6
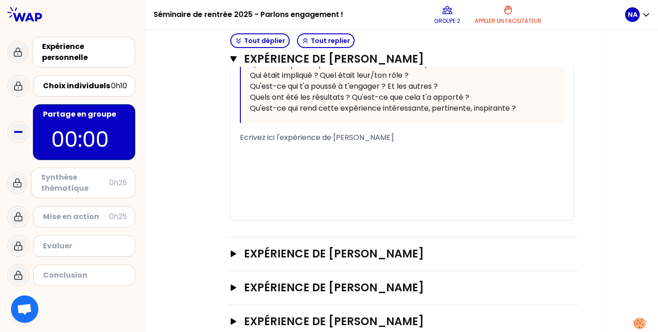
scroll to position [490, 0]
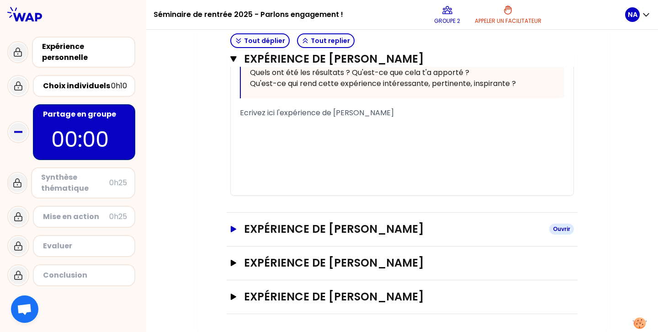
click at [235, 231] on icon "button" at bounding box center [233, 229] width 7 height 6
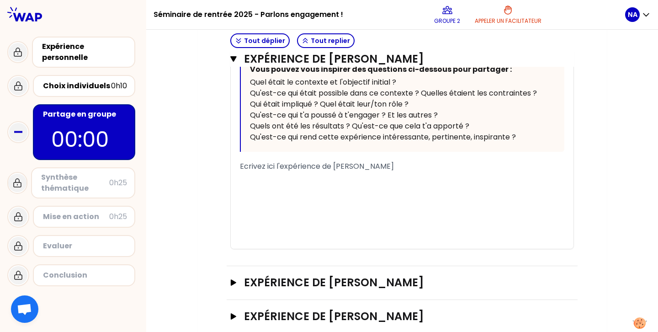
scroll to position [1103, 0]
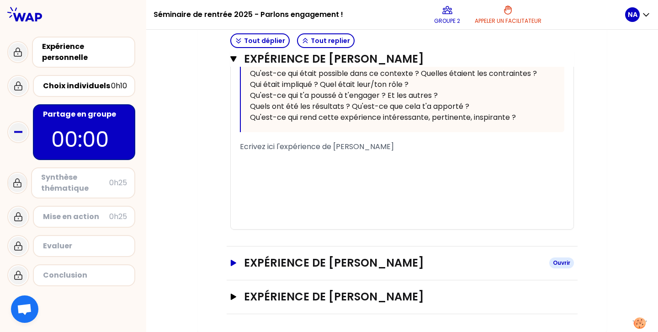
click at [232, 261] on icon "button" at bounding box center [233, 263] width 5 height 6
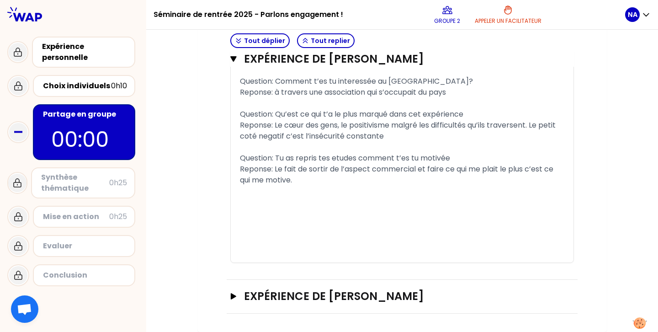
scroll to position [1630, 0]
click at [233, 298] on icon "button" at bounding box center [233, 296] width 5 height 6
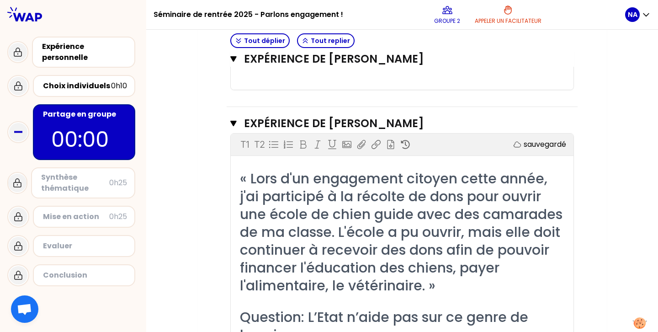
scroll to position [1783, 0]
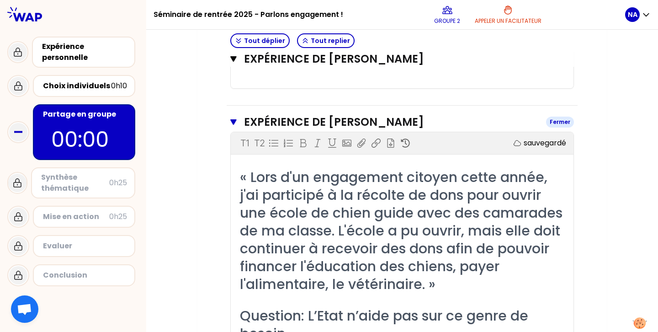
click at [234, 126] on icon "button" at bounding box center [233, 121] width 6 height 7
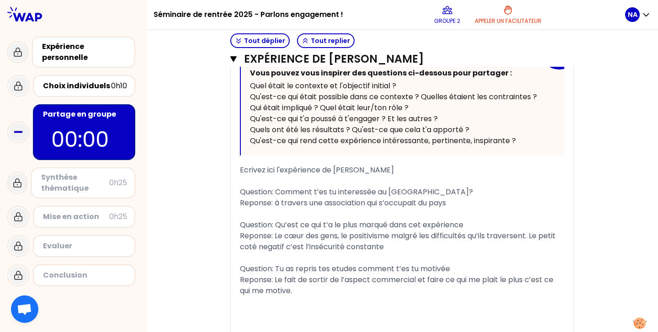
scroll to position [1491, 0]
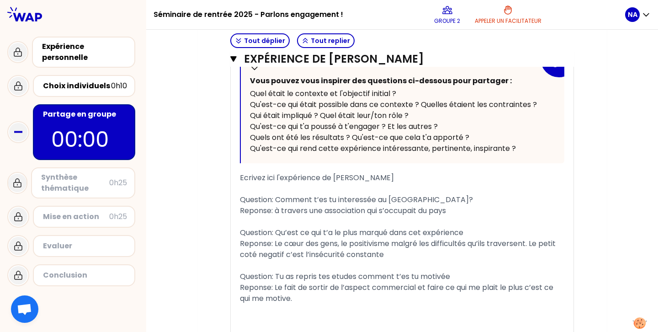
click at [309, 204] on span "Question: Comment t’es tu interessée au [GEOGRAPHIC_DATA]?" at bounding box center [356, 199] width 233 height 11
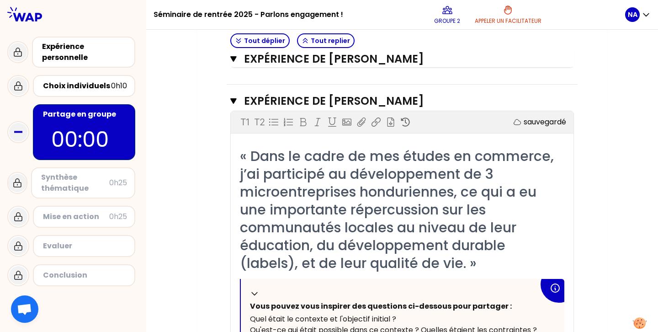
scroll to position [1262, 0]
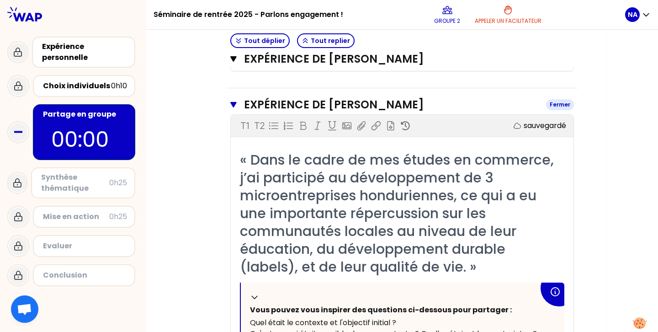
click at [231, 107] on icon "button" at bounding box center [233, 104] width 6 height 7
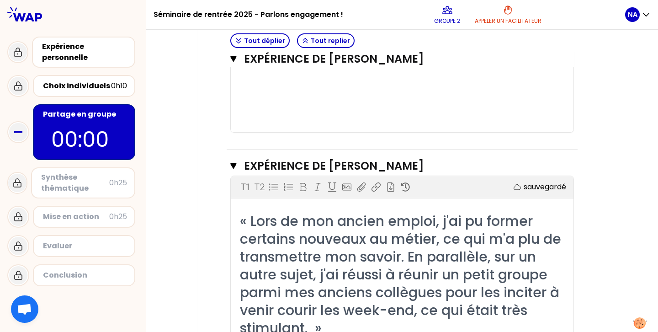
scroll to position [525, 0]
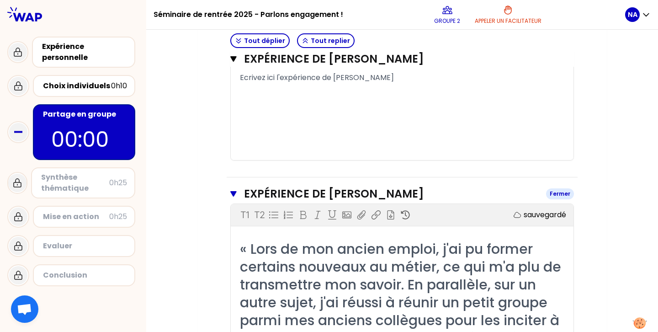
click at [235, 189] on button "Expérience de [PERSON_NAME]" at bounding box center [402, 193] width 344 height 15
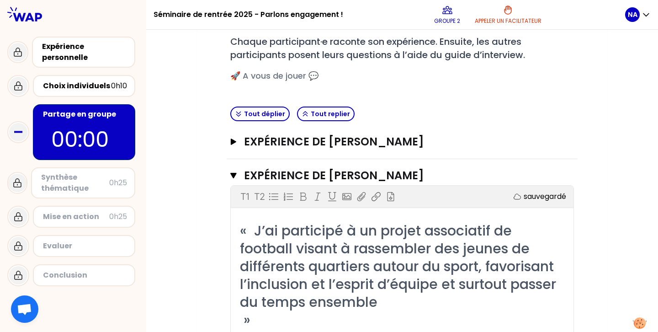
scroll to position [107, 0]
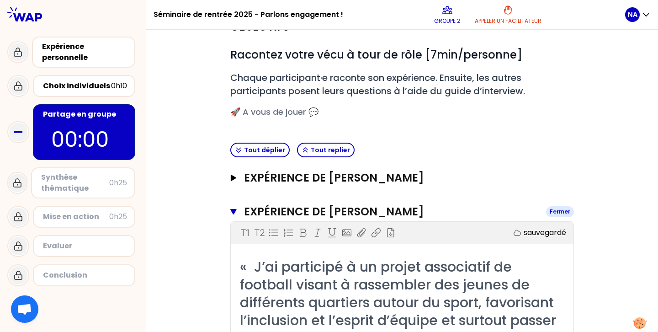
click at [233, 207] on button "Expérience de [PERSON_NAME] Fermer" at bounding box center [402, 211] width 344 height 15
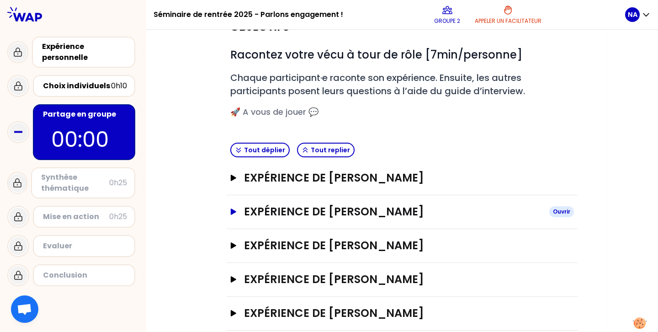
scroll to position [123, 0]
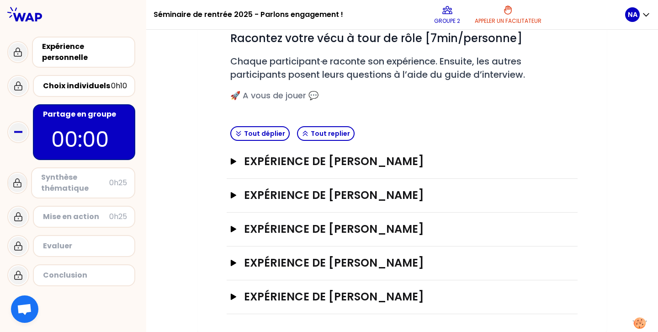
click at [229, 295] on div "Expérience de [PERSON_NAME]" at bounding box center [402, 297] width 351 height 34
click at [235, 295] on icon "button" at bounding box center [233, 296] width 5 height 6
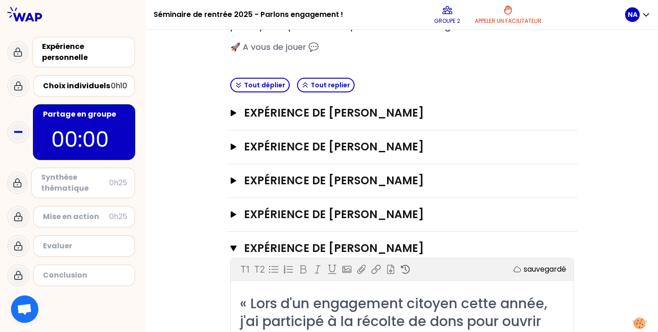
scroll to position [141, 0]
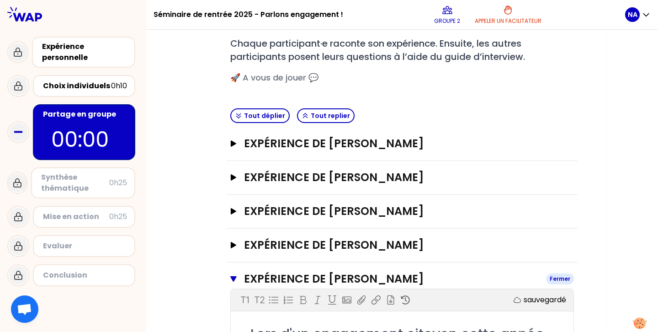
click at [236, 278] on icon "button" at bounding box center [233, 278] width 6 height 7
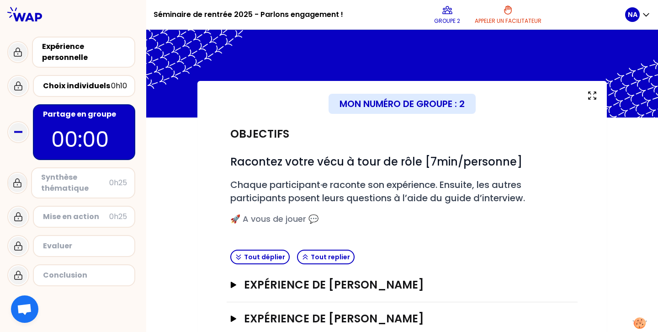
scroll to position [123, 0]
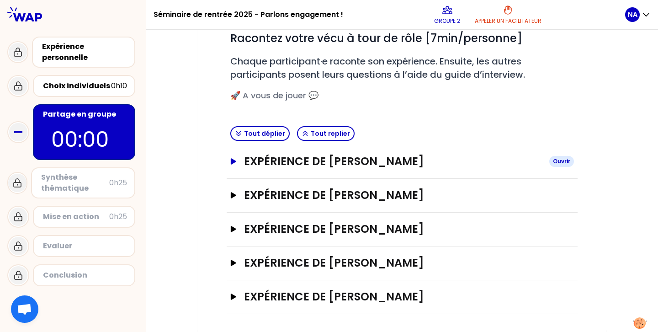
click at [233, 165] on button "Expérience de [PERSON_NAME]" at bounding box center [402, 161] width 344 height 15
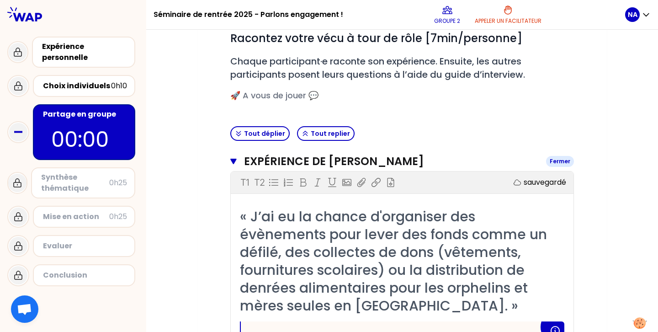
click at [234, 163] on icon "button" at bounding box center [233, 161] width 6 height 5
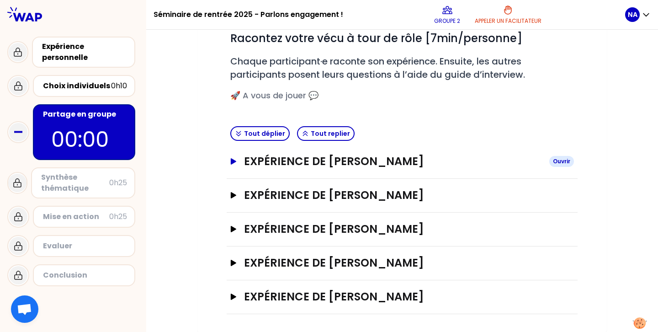
click at [230, 161] on icon "button" at bounding box center [233, 161] width 7 height 6
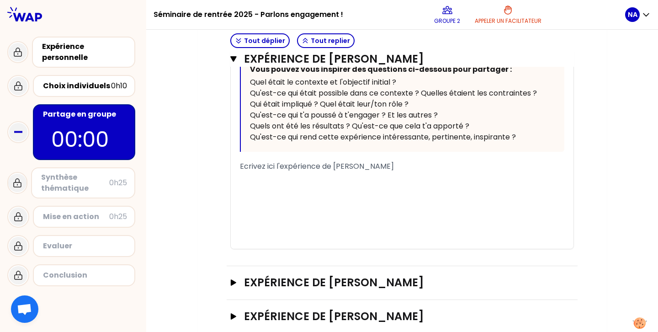
scroll to position [444, 0]
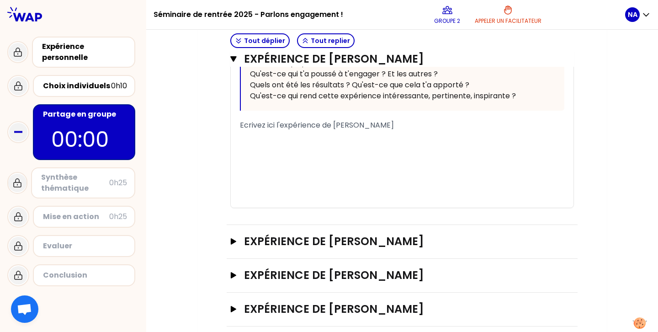
click at [258, 142] on div "﻿" at bounding box center [402, 136] width 325 height 11
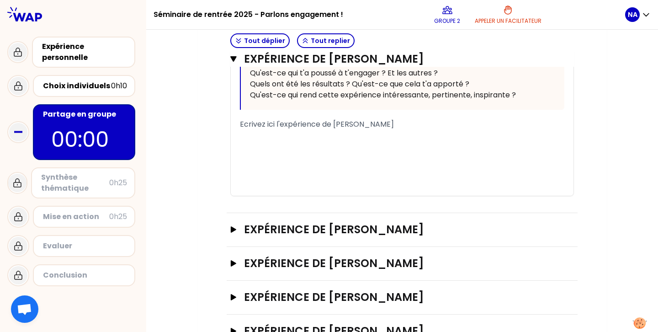
scroll to position [497, 0]
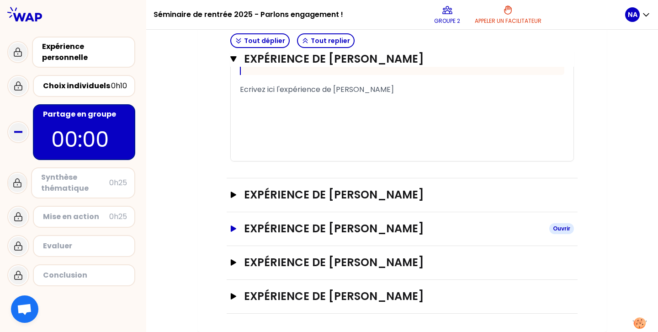
click at [231, 228] on icon "button" at bounding box center [233, 228] width 5 height 6
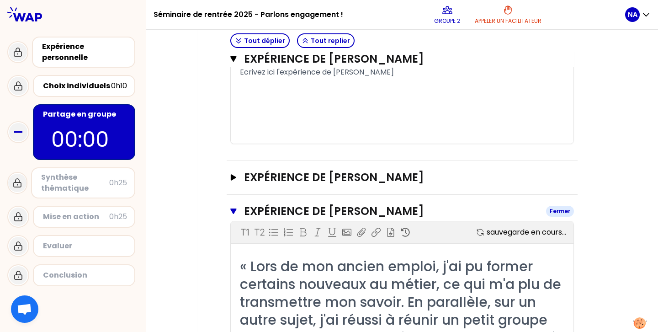
click at [234, 214] on icon "button" at bounding box center [233, 210] width 6 height 5
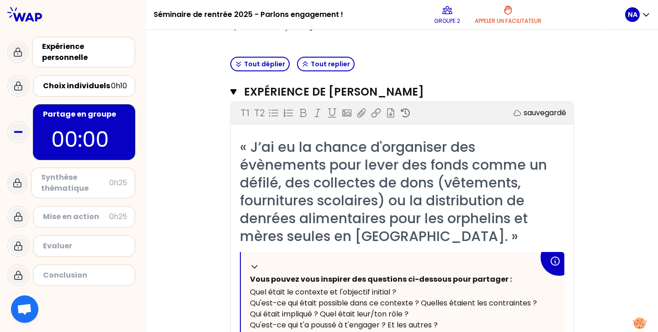
scroll to position [194, 0]
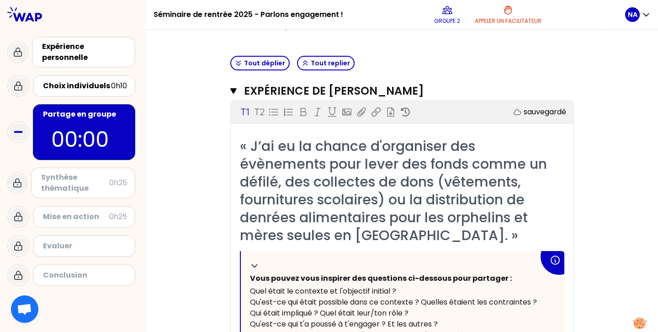
drag, startPoint x: 300, startPoint y: 254, endPoint x: 241, endPoint y: 151, distance: 118.4
click at [241, 151] on div "« J’ai eu la chance d'organiser des évènements pour lever des fonds comme un dé…" at bounding box center [402, 190] width 325 height 107
click at [208, 141] on div "Mon numéro de groupe : 2 Objectifs # Racontez votre vécu à tour de rôle [7min/p…" at bounding box center [402, 252] width 410 height 730
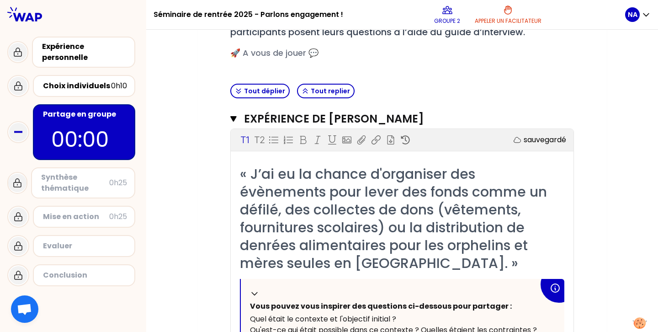
scroll to position [193, 0]
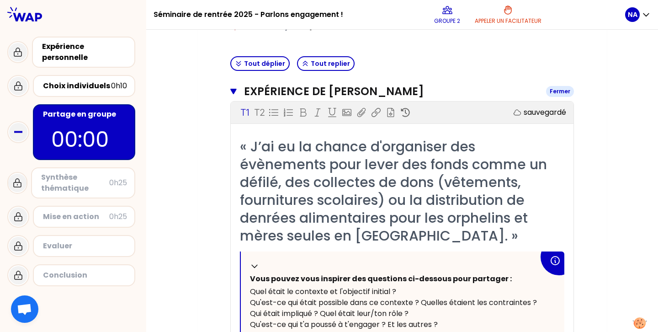
click at [238, 88] on button "Expérience de [PERSON_NAME] Fermer" at bounding box center [402, 91] width 344 height 15
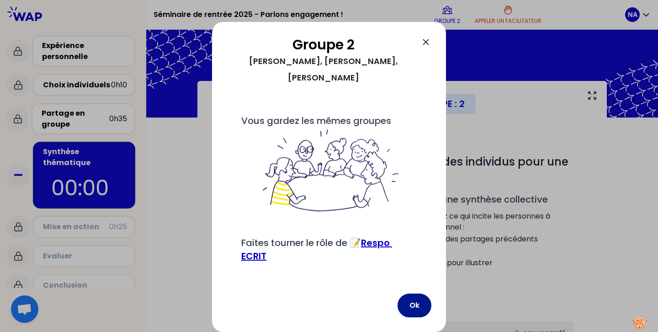
click at [415, 298] on button "Ok" at bounding box center [415, 305] width 34 height 24
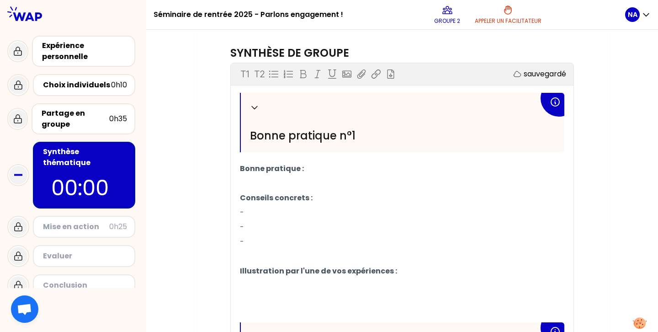
scroll to position [266, 0]
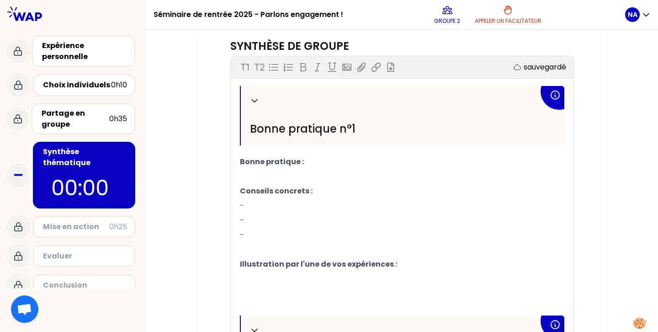
click at [255, 204] on p "-" at bounding box center [402, 205] width 325 height 15
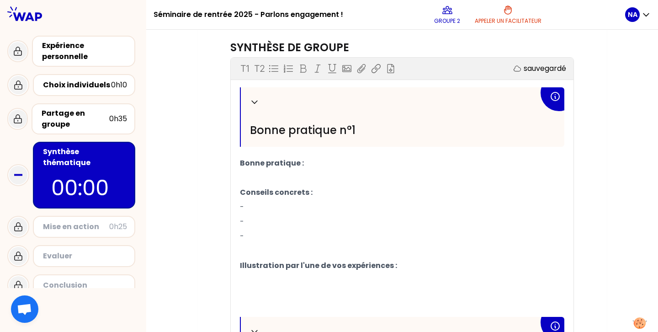
scroll to position [268, 0]
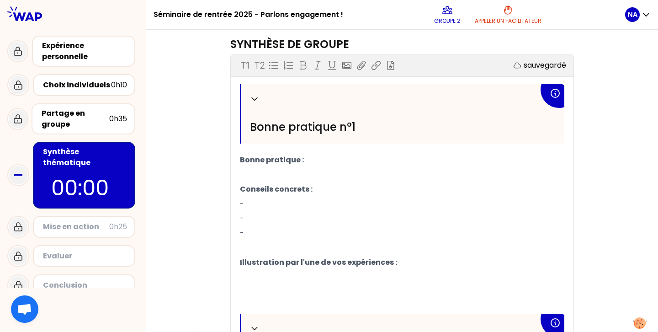
click at [329, 155] on p "Bonne pratique :" at bounding box center [402, 160] width 325 height 15
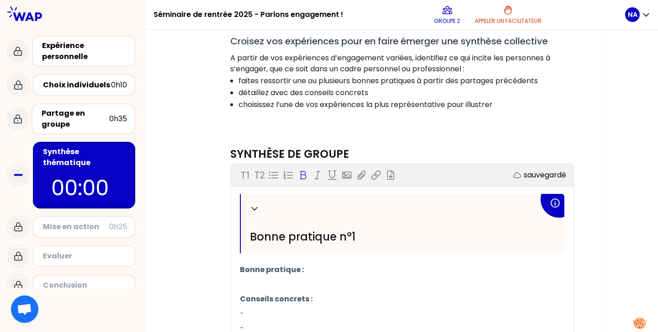
scroll to position [193, 0]
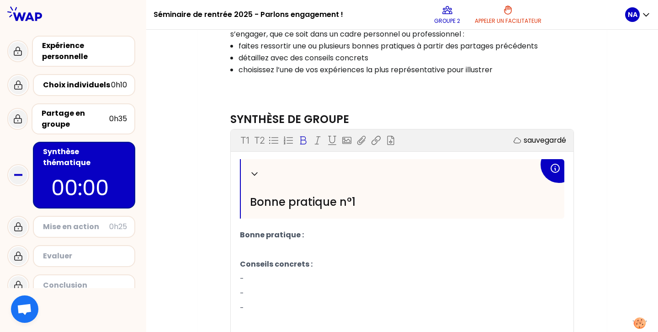
click at [311, 234] on p "Bonne pratique :" at bounding box center [402, 235] width 325 height 15
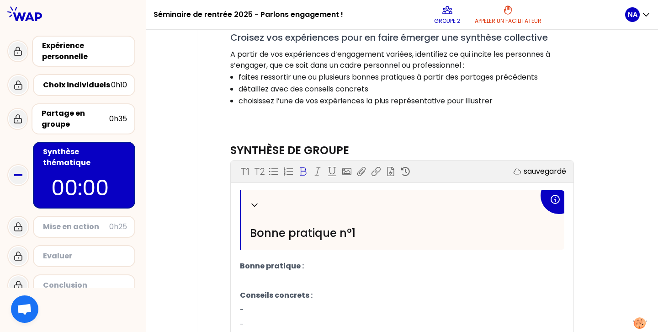
scroll to position [162, 0]
click at [333, 261] on p "Bonne pratique : L'e" at bounding box center [402, 265] width 325 height 15
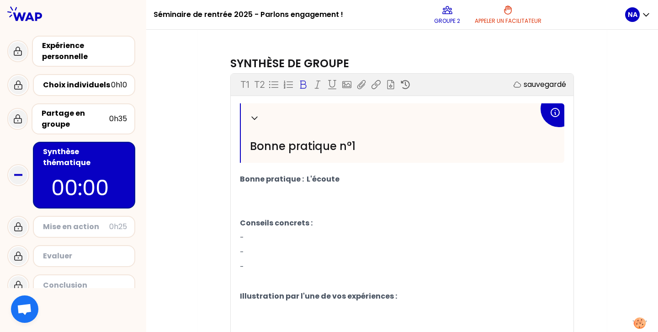
scroll to position [252, 0]
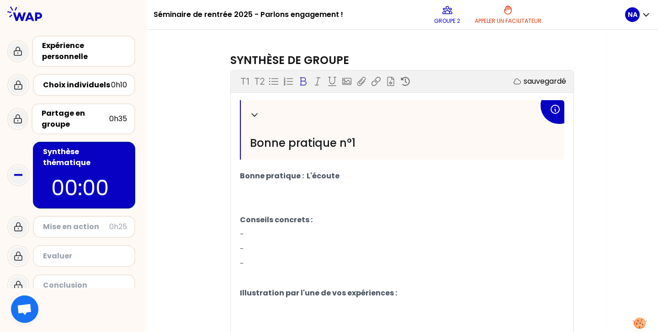
click at [259, 231] on p "-" at bounding box center [402, 234] width 325 height 15
click at [255, 247] on p "-" at bounding box center [402, 249] width 325 height 15
click at [288, 234] on p "- Partager" at bounding box center [402, 234] width 325 height 15
click at [253, 247] on p "-" at bounding box center [402, 249] width 325 height 15
click at [266, 257] on p "-" at bounding box center [402, 263] width 325 height 15
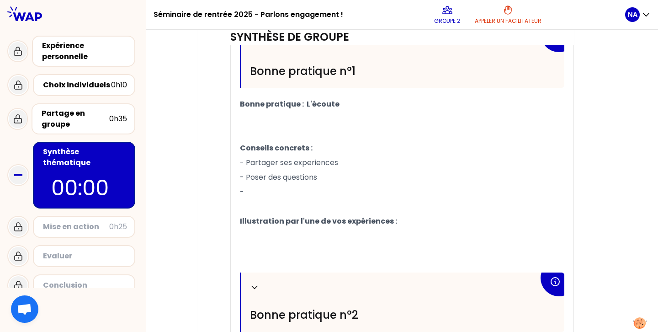
scroll to position [322, 0]
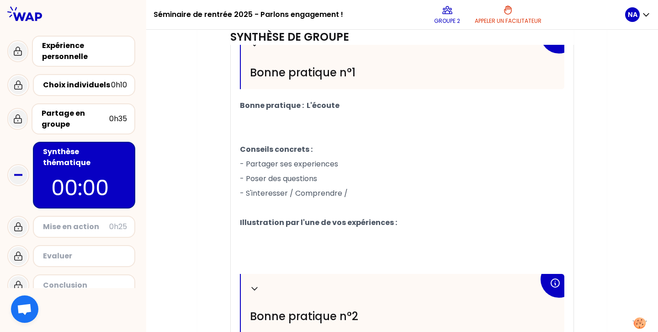
drag, startPoint x: 352, startPoint y: 192, endPoint x: 290, endPoint y: 192, distance: 62.6
click at [290, 192] on p "- S'interesser / Comprendre /" at bounding box center [402, 193] width 325 height 15
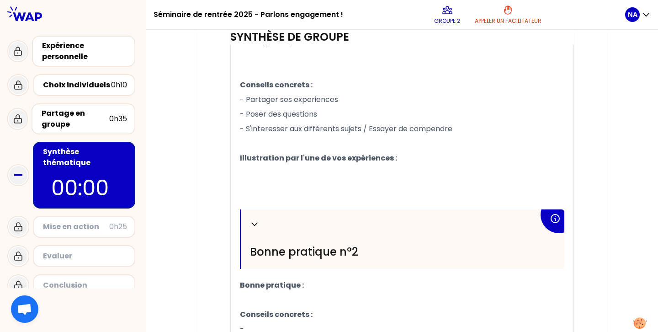
scroll to position [388, 0]
click at [406, 159] on p "Illustration par l'une de vos expériences :" at bounding box center [402, 157] width 325 height 15
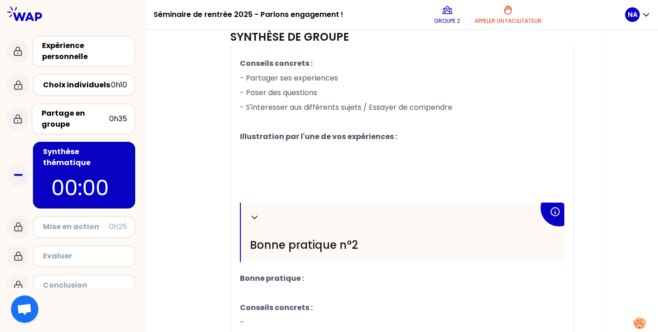
scroll to position [405, 0]
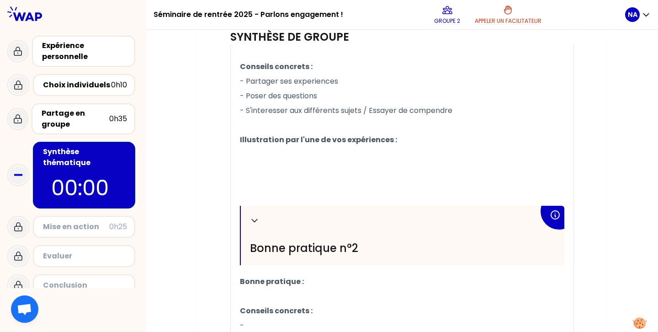
click at [242, 172] on p "﻿" at bounding box center [402, 169] width 325 height 15
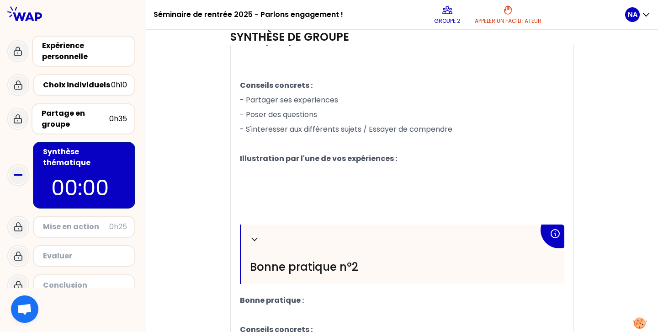
scroll to position [387, 0]
click at [252, 172] on p "﻿" at bounding box center [402, 172] width 325 height 15
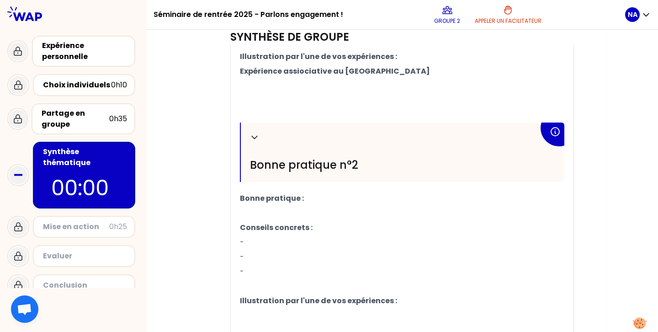
scroll to position [554, 0]
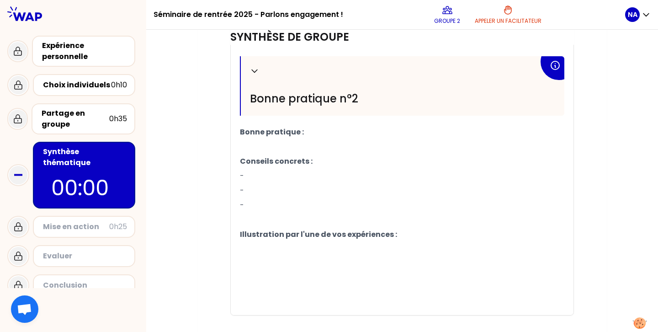
click at [317, 128] on p "Bonne pratique :" at bounding box center [402, 132] width 325 height 15
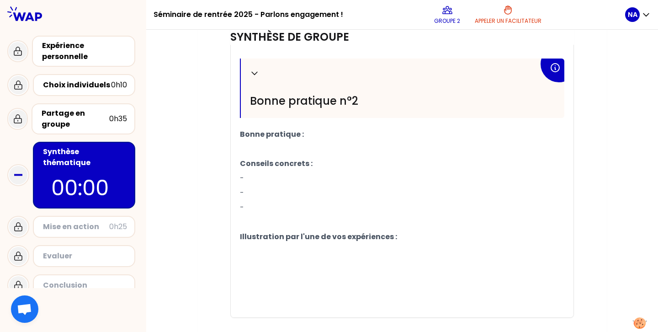
scroll to position [571, 0]
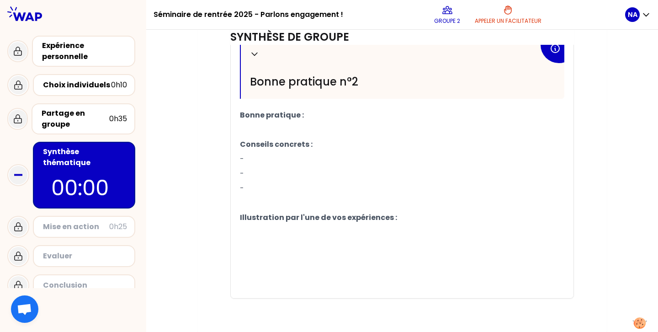
click at [324, 143] on p "Conseils concrets :" at bounding box center [402, 144] width 325 height 15
click at [306, 117] on p "Bonne pratique :" at bounding box center [402, 115] width 325 height 15
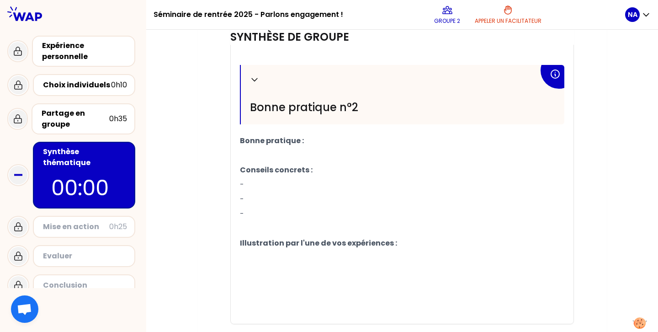
scroll to position [548, 0]
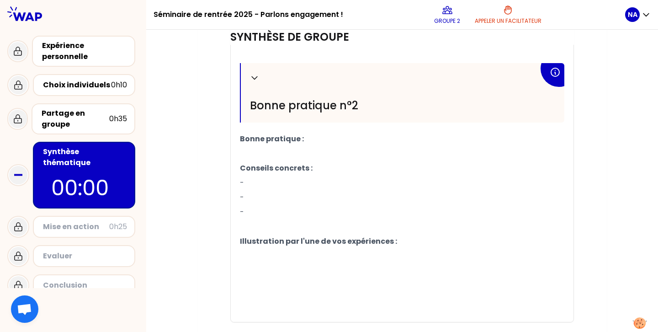
click at [324, 172] on p "Conseils concrets :" at bounding box center [402, 168] width 325 height 15
click at [319, 149] on p "﻿" at bounding box center [402, 153] width 325 height 15
click at [321, 134] on p "Bonne pratique :" at bounding box center [402, 139] width 325 height 15
click at [324, 138] on p "Bonne pratique :" at bounding box center [402, 139] width 325 height 15
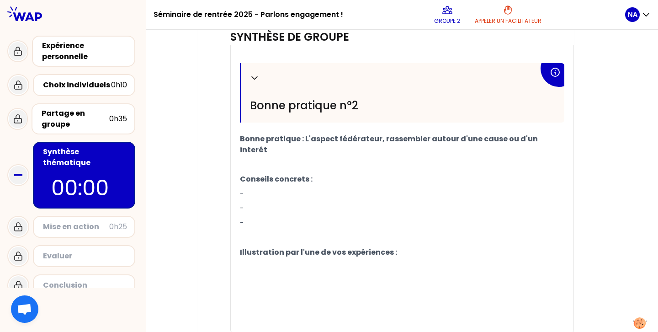
scroll to position [571, 0]
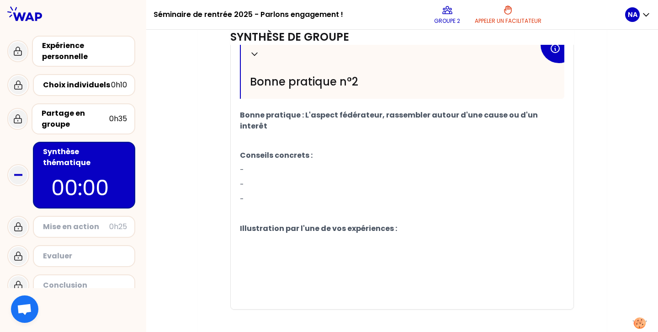
click at [262, 163] on p "-" at bounding box center [402, 170] width 325 height 15
click at [560, 112] on p "Bonne pratique : L'aspect fédérateur, rassembler autour d'une cause ou d'un int…" at bounding box center [402, 121] width 325 height 26
click at [253, 170] on p "-" at bounding box center [402, 170] width 325 height 15
click at [481, 115] on span "Bonne pratique : L'aspect fédérateur, rassembler autour d'une cause ou d'un int…" at bounding box center [389, 120] width 299 height 21
click at [323, 151] on p "Conseils concrets :" at bounding box center [402, 155] width 325 height 15
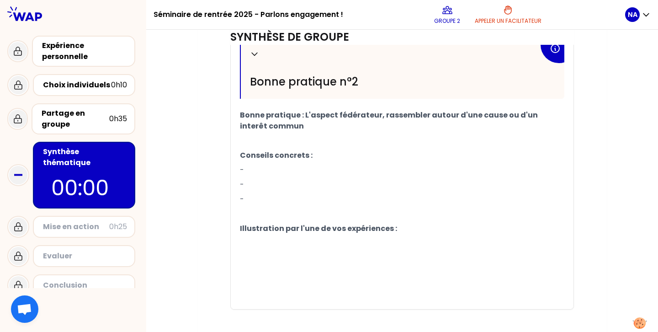
click at [263, 171] on p "-" at bounding box center [402, 170] width 325 height 15
drag, startPoint x: 379, startPoint y: 114, endPoint x: 303, endPoint y: 117, distance: 76.4
click at [303, 117] on span "Bonne pratique : L'aspect fédérateur, rassembler autour d'une cause ou d'un int…" at bounding box center [389, 120] width 299 height 21
click at [317, 114] on span "Bonne pratique : [PERSON_NAME] / rassembler autour d'une cause ou d'un interêt …" at bounding box center [399, 120] width 318 height 21
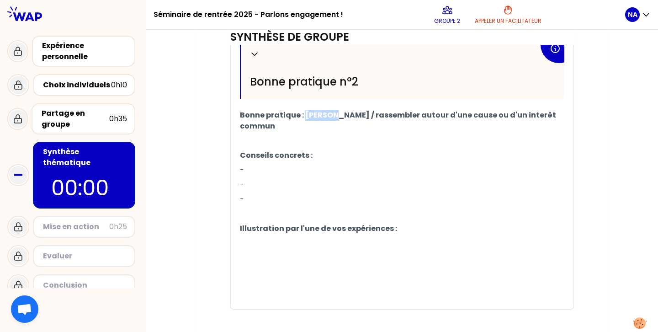
copy span "Féderer"
click at [324, 118] on span "Bonne pratique : [PERSON_NAME] / rassembler autour d'une cause ou d'un interêt …" at bounding box center [399, 120] width 318 height 21
click at [322, 114] on span "Bonne pratique : [PERSON_NAME] / rassembler autour d'une cause ou d'un interêt …" at bounding box center [399, 120] width 318 height 21
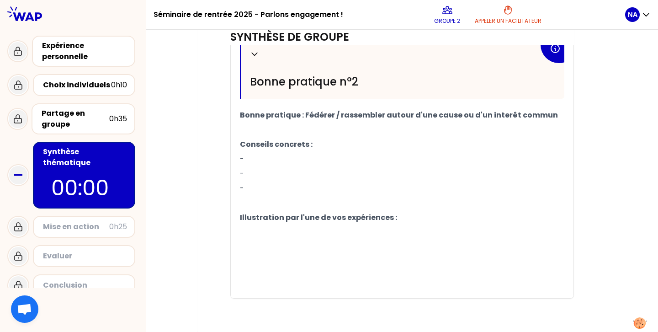
click at [264, 154] on p "-" at bounding box center [402, 159] width 325 height 15
click at [260, 173] on p "-" at bounding box center [402, 173] width 325 height 15
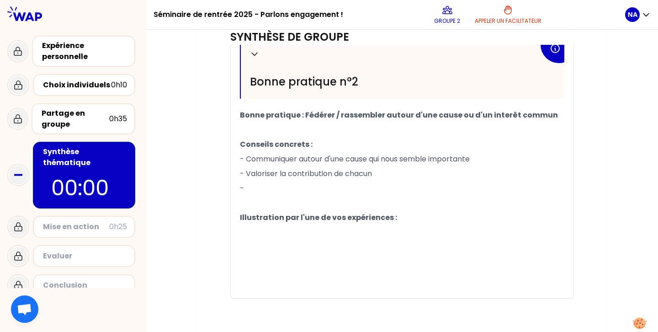
click at [267, 186] on p "-" at bounding box center [402, 188] width 325 height 15
click at [414, 221] on p "Illustration par l'une de vos expériences :" at bounding box center [402, 217] width 325 height 15
click at [269, 240] on p "﻿" at bounding box center [402, 247] width 325 height 15
click at [251, 228] on p "﻿" at bounding box center [402, 232] width 325 height 15
click at [244, 235] on p "﻿" at bounding box center [402, 232] width 325 height 15
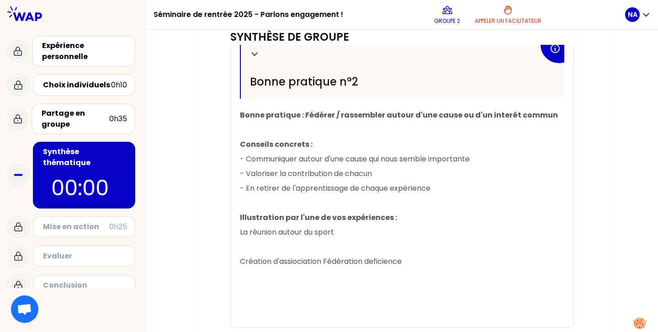
click at [401, 259] on span "Création d'assiociation Fédération deficience" at bounding box center [321, 261] width 162 height 11
click at [415, 262] on p "Création d'assiociation Fédération deficience" at bounding box center [402, 261] width 325 height 15
click at [251, 260] on span "Création d'assiociation Fédération deficience visuelle et autonomie" at bounding box center [360, 261] width 240 height 11
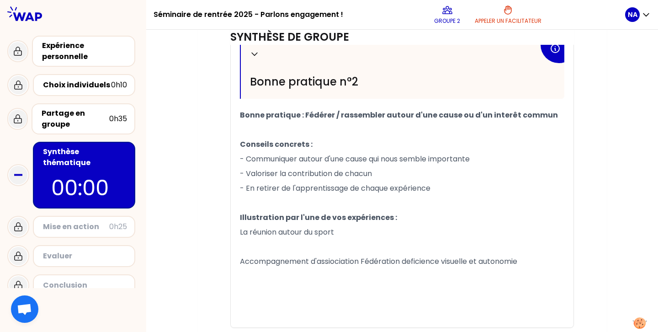
click at [318, 258] on span "Accompagnement d'assiociation Fédération deficience visuelle et autonomie" at bounding box center [378, 261] width 277 height 11
drag, startPoint x: 340, startPoint y: 232, endPoint x: 234, endPoint y: 233, distance: 106.0
click at [234, 233] on div "Replier Bonne pratique n°1 Bonne pratique : L'écoute ﻿ ﻿ Conseils concrets : - …" at bounding box center [402, 54] width 343 height 547
drag, startPoint x: 280, startPoint y: 231, endPoint x: 223, endPoint y: 230, distance: 57.1
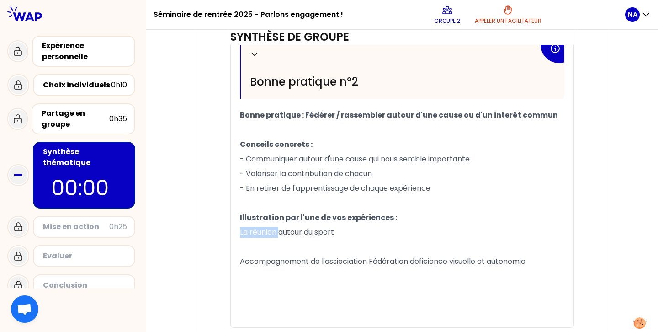
click at [337, 234] on p "Se réunir autour du sport" at bounding box center [402, 232] width 325 height 15
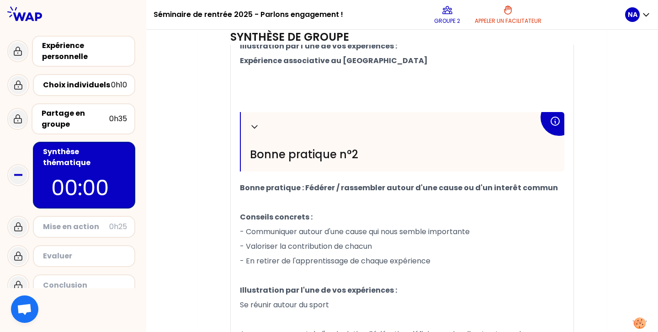
scroll to position [481, 0]
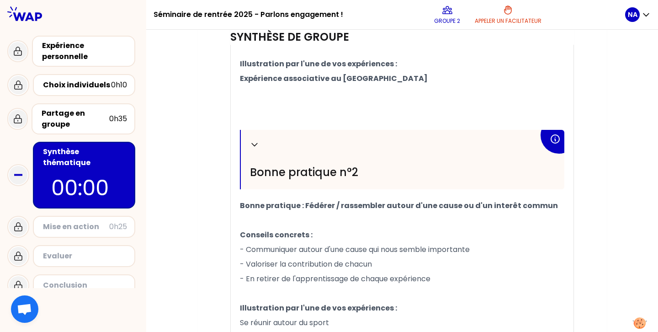
click at [80, 221] on div "Mise en action" at bounding box center [76, 226] width 66 height 11
click at [16, 223] on icon at bounding box center [18, 227] width 7 height 8
click at [94, 221] on div "Mise en action" at bounding box center [76, 226] width 66 height 11
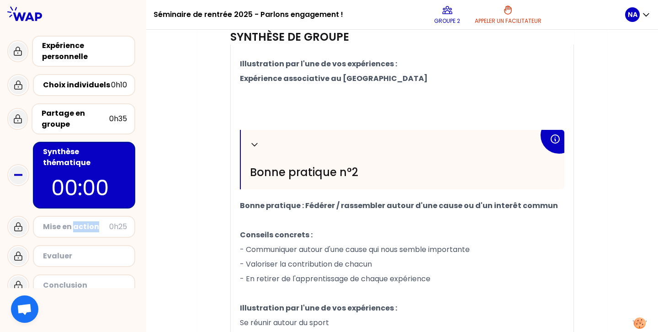
click at [94, 221] on div "Mise en action" at bounding box center [76, 226] width 66 height 11
click at [120, 221] on div "0h25" at bounding box center [118, 226] width 18 height 11
click at [195, 197] on div "Mon numéro de groupe : 2 Objectifs # Comment encourager l’engagement des indivi…" at bounding box center [402, 26] width 512 height 853
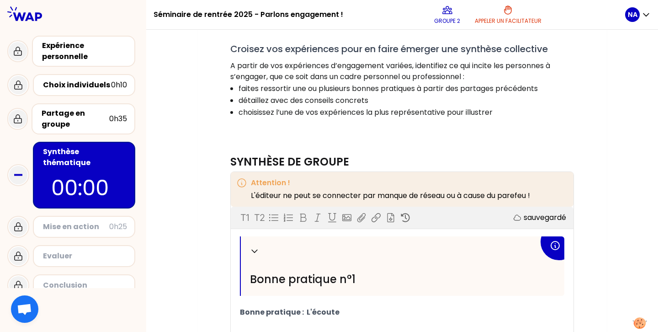
scroll to position [159, 0]
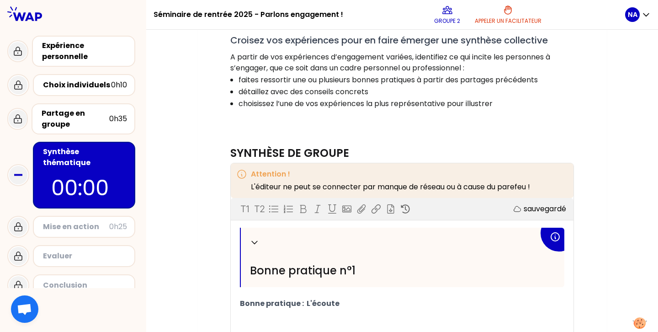
click at [104, 216] on div "Mise en action 0h25" at bounding box center [84, 227] width 102 height 22
click at [102, 221] on div "Mise en action" at bounding box center [76, 226] width 66 height 11
click at [80, 172] on p "00:00" at bounding box center [84, 188] width 66 height 32
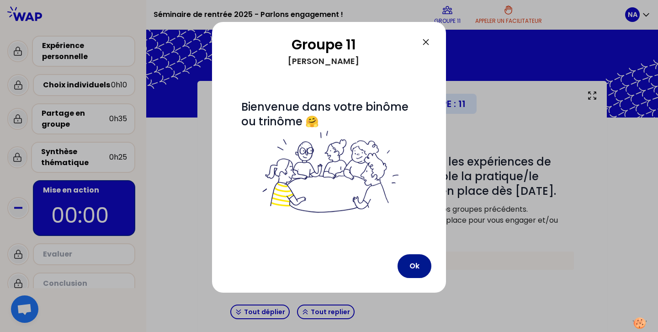
click at [407, 266] on button "Ok" at bounding box center [415, 266] width 34 height 24
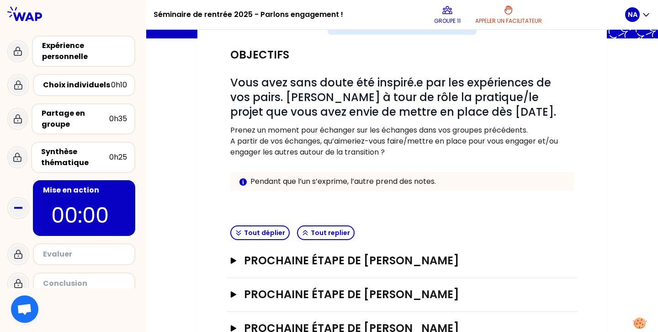
scroll to position [111, 0]
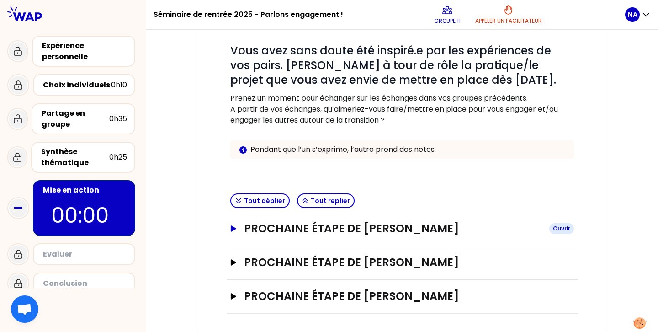
click at [234, 227] on icon "button" at bounding box center [233, 228] width 7 height 6
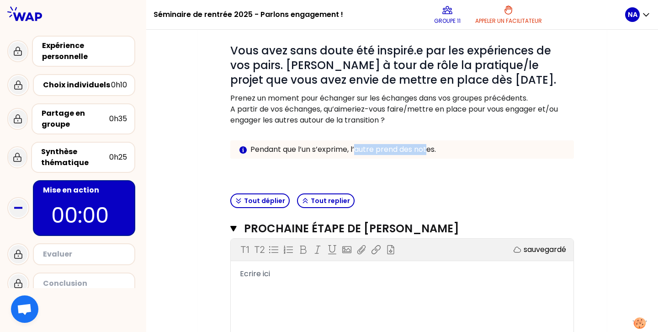
drag, startPoint x: 355, startPoint y: 149, endPoint x: 431, endPoint y: 151, distance: 75.9
click at [431, 151] on p "Pendant que l’un s’exprime, l’autre prend des notes." at bounding box center [408, 149] width 316 height 11
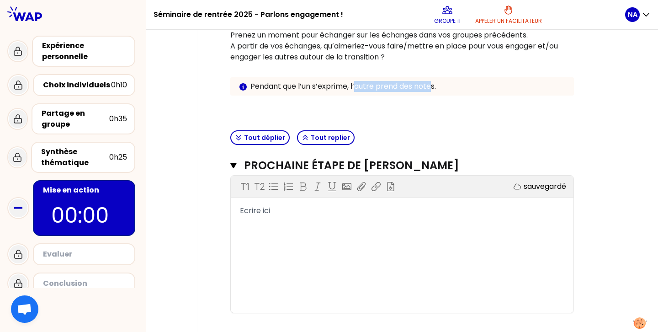
scroll to position [170, 0]
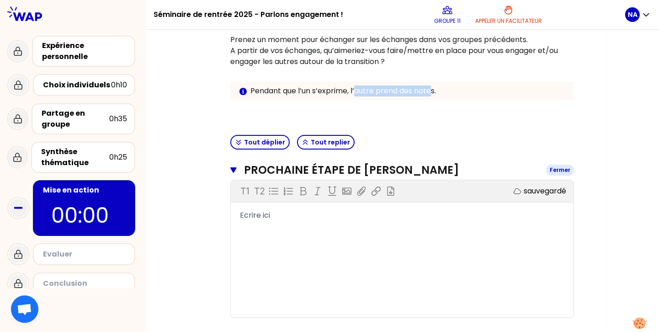
click at [234, 171] on icon "button" at bounding box center [233, 169] width 6 height 7
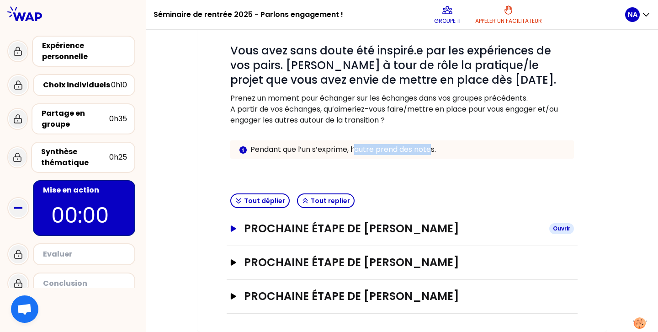
scroll to position [111, 0]
click at [234, 231] on icon "button" at bounding box center [233, 228] width 7 height 6
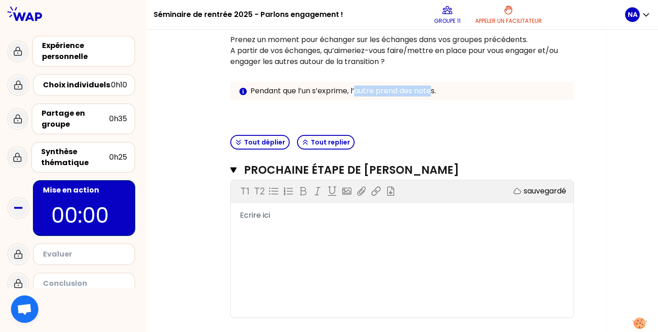
scroll to position [258, 0]
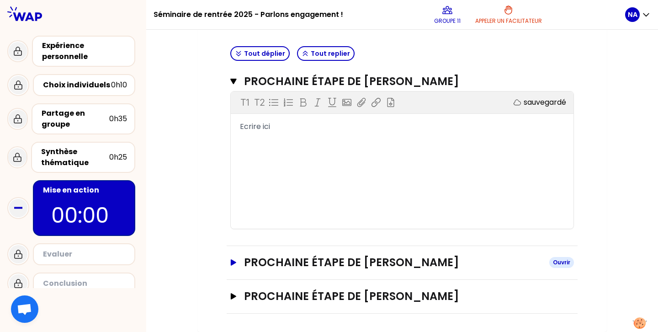
click at [234, 262] on icon "button" at bounding box center [233, 262] width 5 height 6
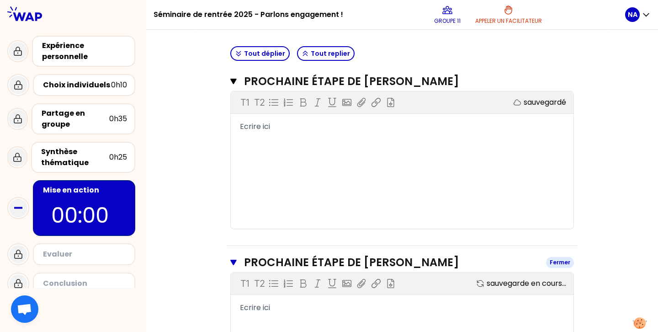
click at [234, 262] on icon "button" at bounding box center [233, 262] width 6 height 5
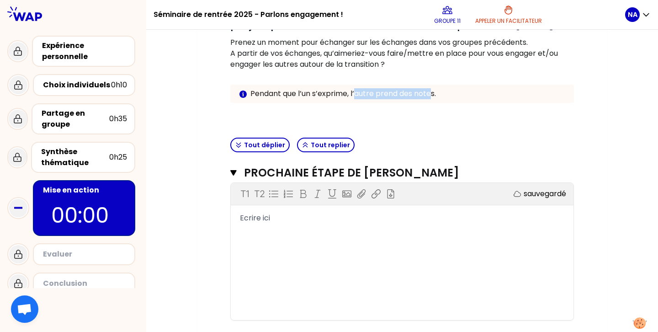
scroll to position [165, 0]
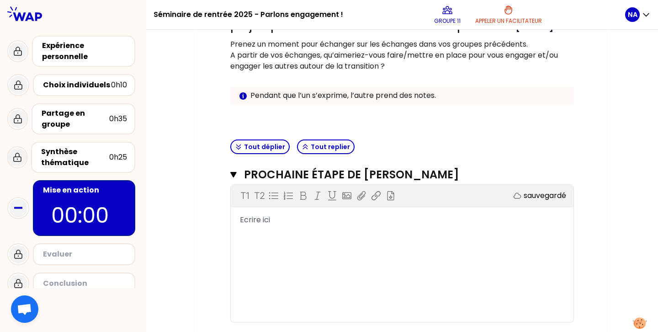
click at [256, 223] on span "Ecrire ici" at bounding box center [255, 219] width 30 height 11
drag, startPoint x: 281, startPoint y: 221, endPoint x: 239, endPoint y: 221, distance: 42.1
click at [239, 221] on div "Ecrire ici" at bounding box center [402, 219] width 343 height 11
click at [212, 217] on div "Mon numéro de groupe : 11 Objectifs # Vous avez sans doute été inspiré.e par le…" at bounding box center [402, 170] width 410 height 509
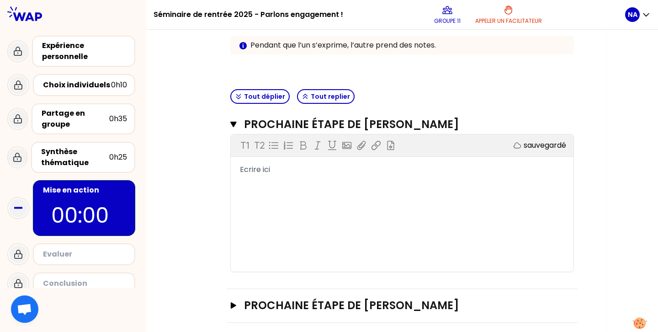
scroll to position [258, 0]
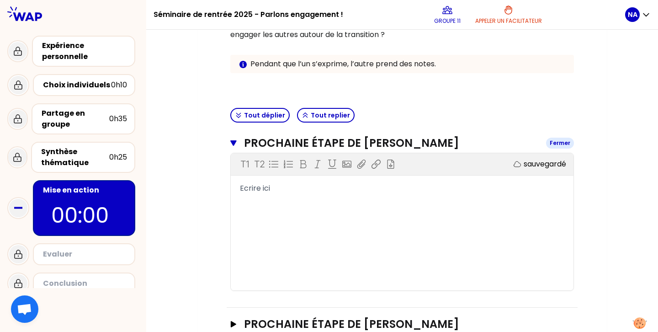
click at [232, 143] on icon "button" at bounding box center [233, 142] width 6 height 5
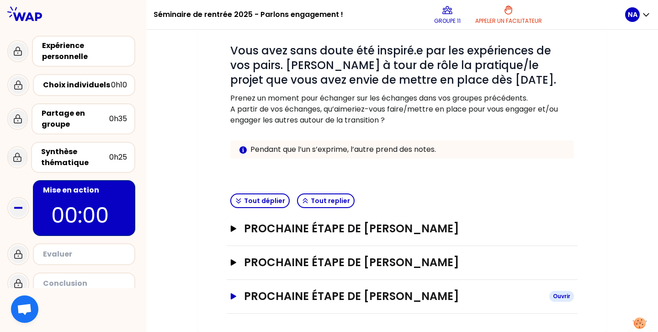
click at [232, 294] on icon "button" at bounding box center [233, 296] width 5 height 6
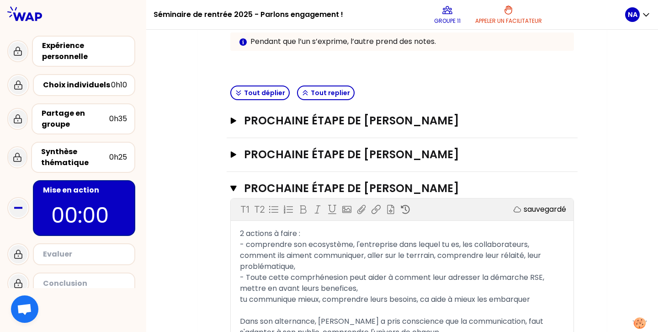
scroll to position [261, 0]
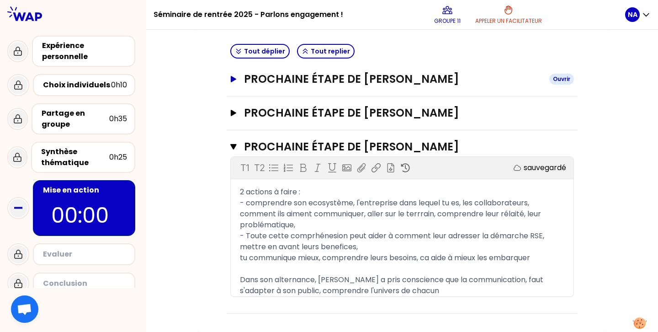
click at [238, 77] on button "Prochaine étape de [PERSON_NAME]" at bounding box center [402, 79] width 344 height 15
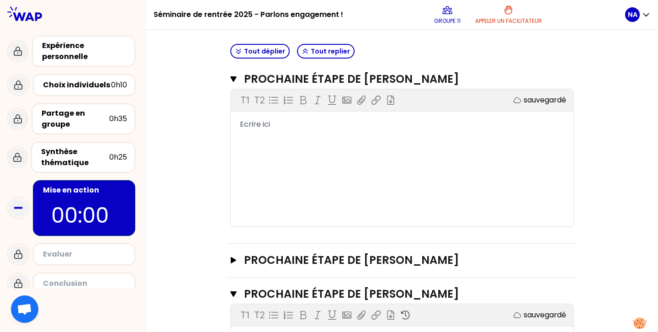
click at [261, 125] on span "Ecrire ici" at bounding box center [255, 124] width 30 height 11
click at [237, 254] on button "Prochaine étape de [PERSON_NAME]" at bounding box center [402, 260] width 344 height 15
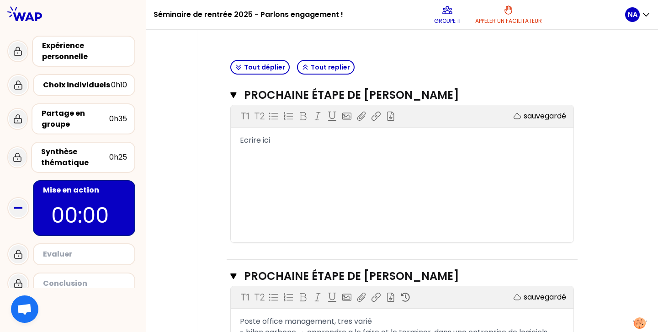
scroll to position [234, 0]
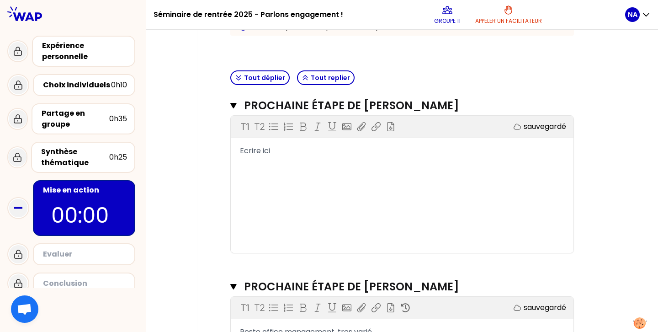
click at [278, 148] on div "Ecrire ici" at bounding box center [402, 150] width 325 height 11
drag, startPoint x: 513, startPoint y: 185, endPoint x: 481, endPoint y: 185, distance: 32.0
click at [481, 185] on div "Evenementiel: construire un event du début à la fin, la possibilité d'utiliser" at bounding box center [402, 183] width 325 height 11
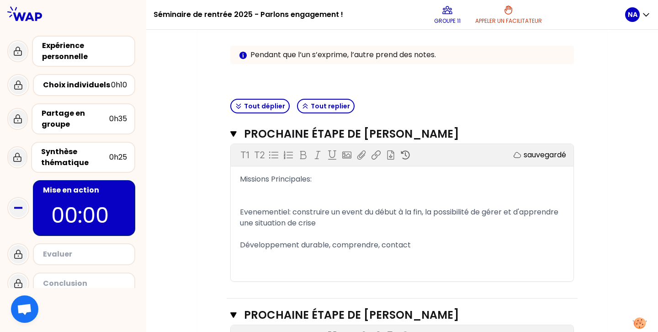
scroll to position [203, 0]
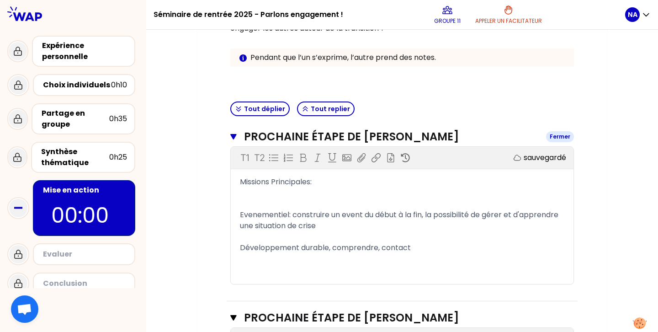
click at [234, 134] on icon "button" at bounding box center [233, 136] width 6 height 5
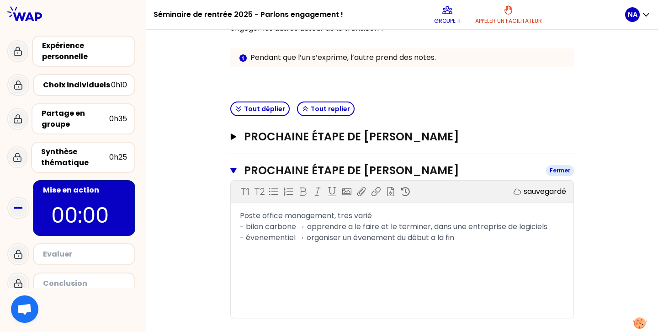
click at [233, 167] on icon "button" at bounding box center [233, 170] width 6 height 7
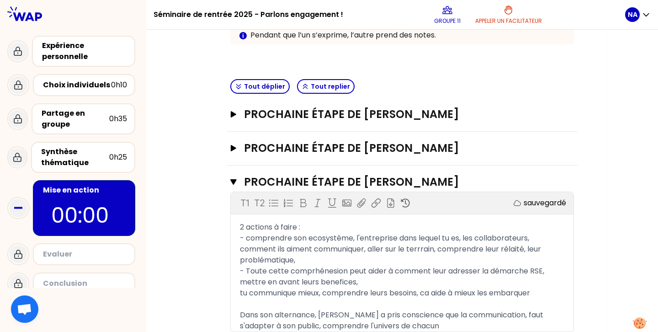
scroll to position [233, 0]
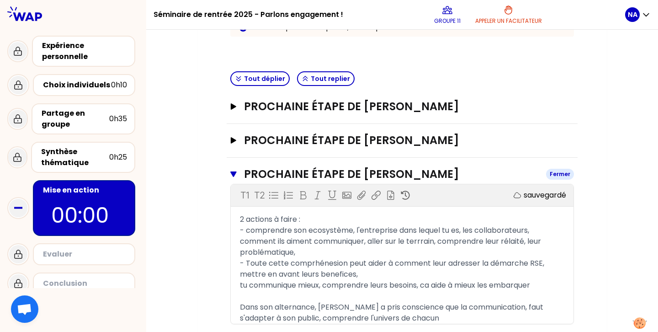
click at [233, 174] on icon "button" at bounding box center [233, 173] width 6 height 5
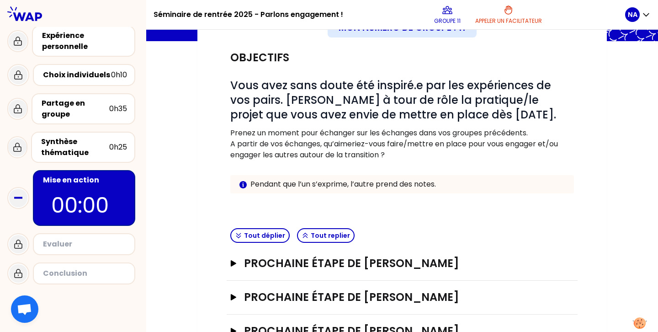
scroll to position [111, 0]
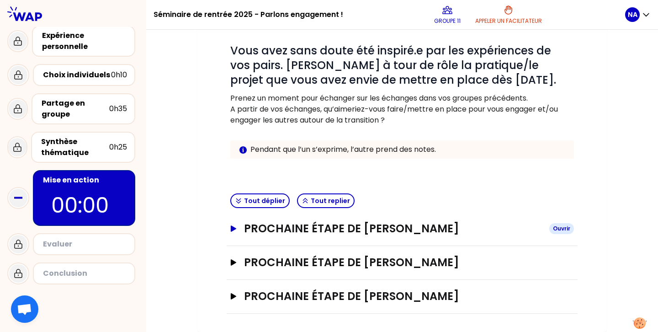
click at [235, 230] on icon "button" at bounding box center [233, 228] width 7 height 6
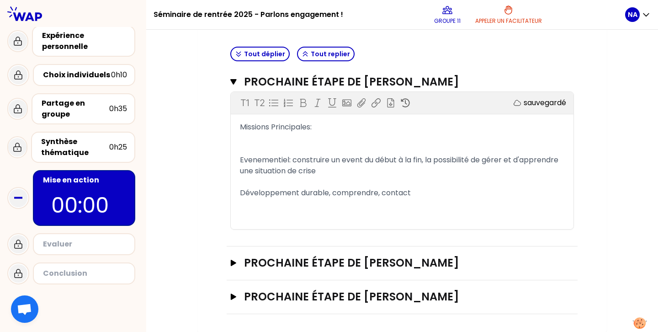
scroll to position [258, 0]
click at [233, 260] on icon "button" at bounding box center [233, 262] width 7 height 6
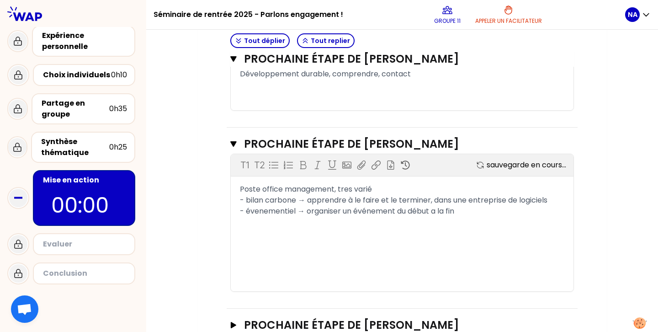
scroll to position [378, 0]
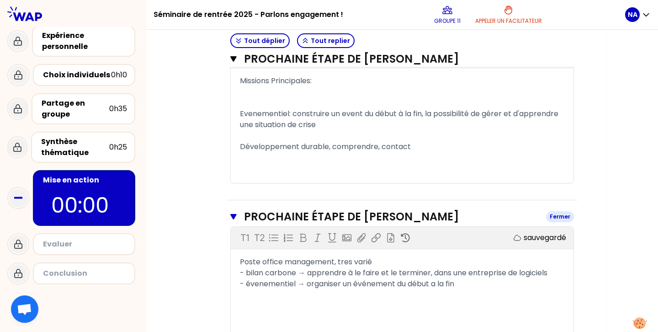
click at [233, 215] on icon "button" at bounding box center [233, 216] width 6 height 5
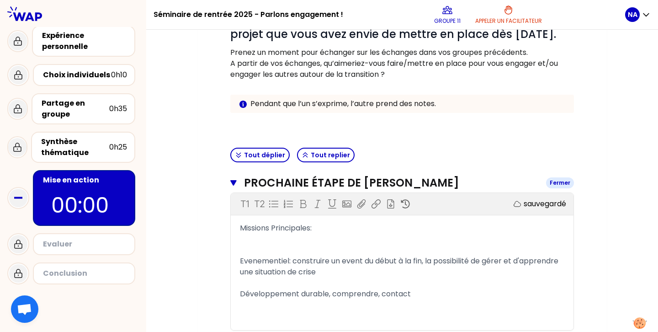
click at [231, 178] on button "Prochaine étape de [PERSON_NAME]" at bounding box center [402, 183] width 344 height 15
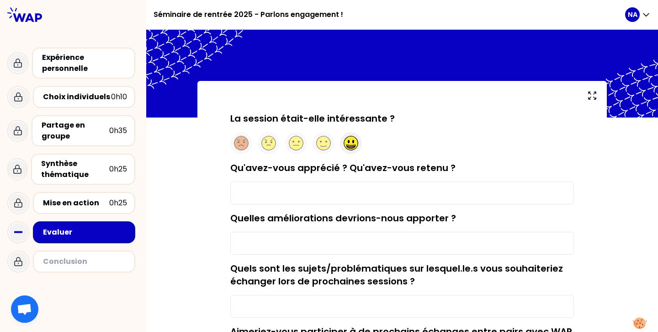
click at [350, 144] on circle at bounding box center [351, 143] width 14 height 14
click at [319, 197] on input "Qu'avez-vous apprécié ? Qu'avez-vous retenu ?" at bounding box center [402, 192] width 344 height 23
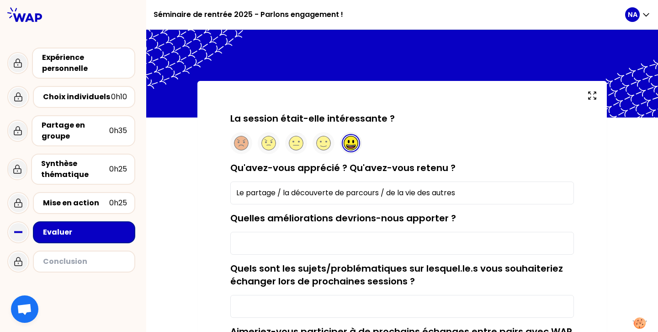
type input "Le partage / la découverte de parcours / de la vie des autres"
click at [294, 244] on input "Quelles améliorations devrions-nous apporter ?" at bounding box center [402, 243] width 344 height 23
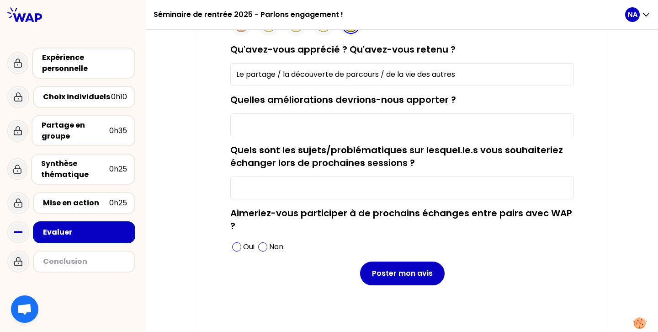
scroll to position [119, 0]
click at [301, 130] on input "Quelles améliorations devrions-nous apporter ?" at bounding box center [402, 124] width 344 height 23
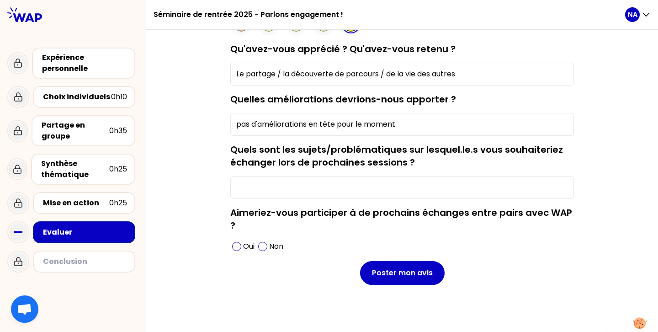
type input "pas d'améliorations en tête pour le moment"
click at [256, 179] on input "Quels sont les sujets/problématiques sur lesquel.le.s vous souhaiteriez échange…" at bounding box center [402, 187] width 344 height 23
click at [263, 245] on span at bounding box center [262, 246] width 9 height 9
click at [262, 183] on input "Quels sont les sujets/problématiques sur lesquel.le.s vous souhaiteriez échange…" at bounding box center [402, 187] width 344 height 23
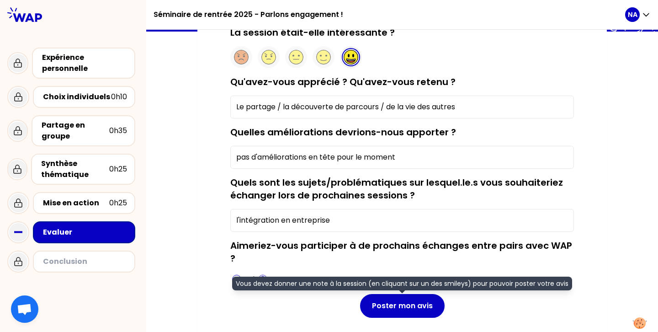
scroll to position [0, 0]
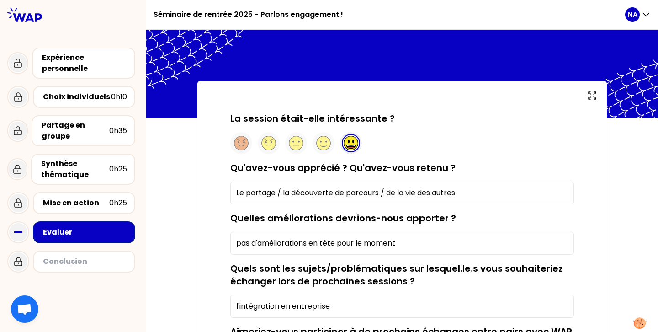
type input "l'intégration en entreprise"
click at [341, 149] on div at bounding box center [351, 143] width 22 height 22
click at [348, 147] on icon at bounding box center [351, 147] width 8 height 2
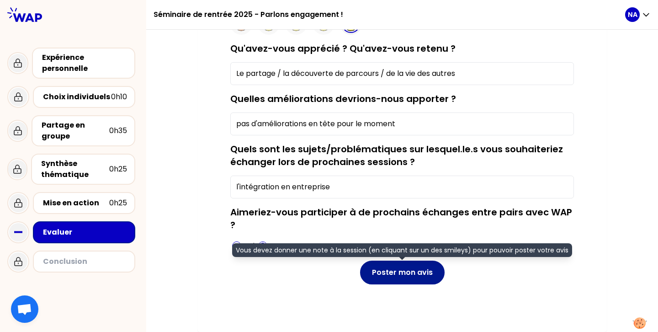
click at [401, 277] on button "Poster mon avis" at bounding box center [402, 273] width 85 height 24
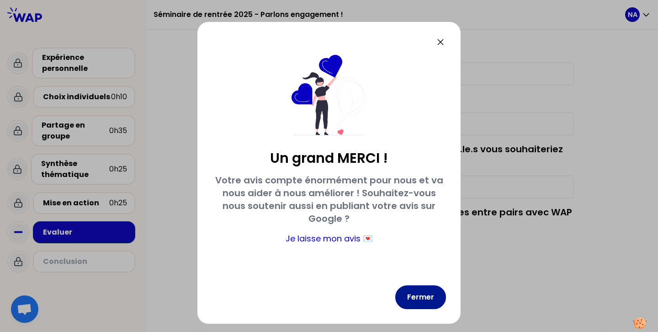
click at [427, 301] on button "Fermer" at bounding box center [420, 297] width 51 height 24
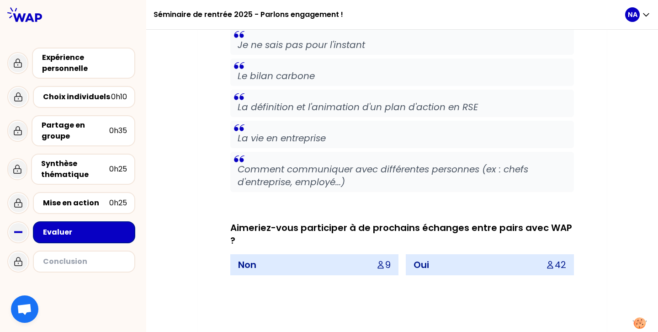
scroll to position [4447, 0]
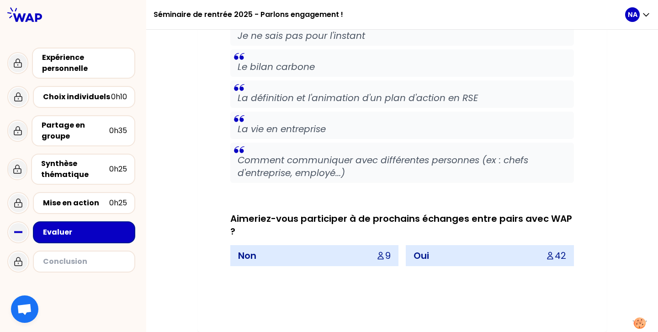
click at [421, 258] on p "Oui" at bounding box center [422, 255] width 16 height 13
click at [358, 263] on div "Non 9" at bounding box center [314, 255] width 167 height 20
click at [250, 253] on p "Non" at bounding box center [247, 255] width 18 height 13
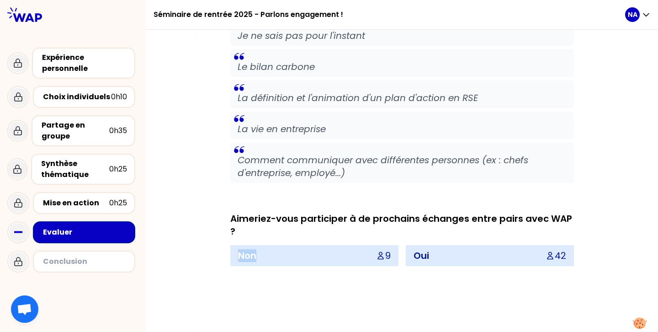
click at [250, 253] on p "Non" at bounding box center [247, 255] width 18 height 13
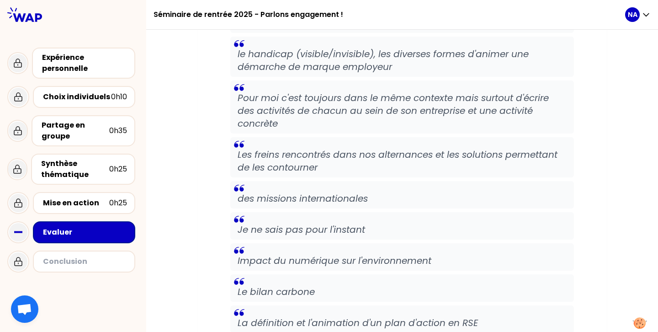
scroll to position [4915, 0]
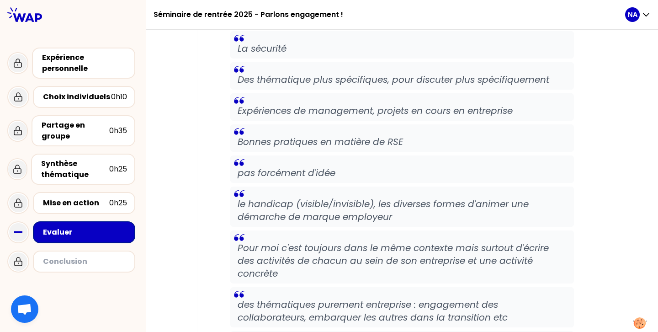
scroll to position [5864, 0]
